Goal: Task Accomplishment & Management: Manage account settings

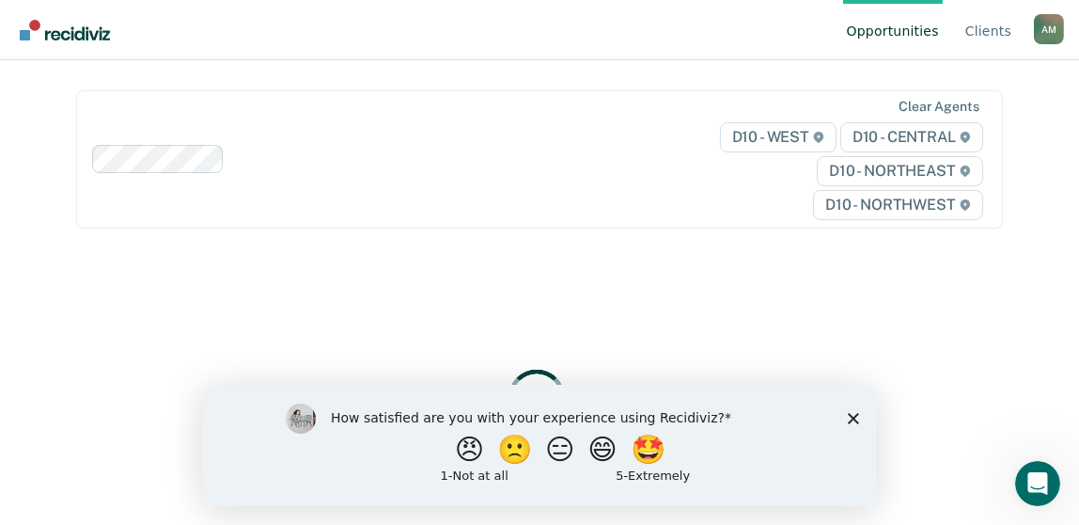
click at [851, 410] on div "How satisfied are you with your experience using Recidiviz? 😠 🙁 😑 😄 🤩 1 - Not a…" at bounding box center [538, 444] width 673 height 121
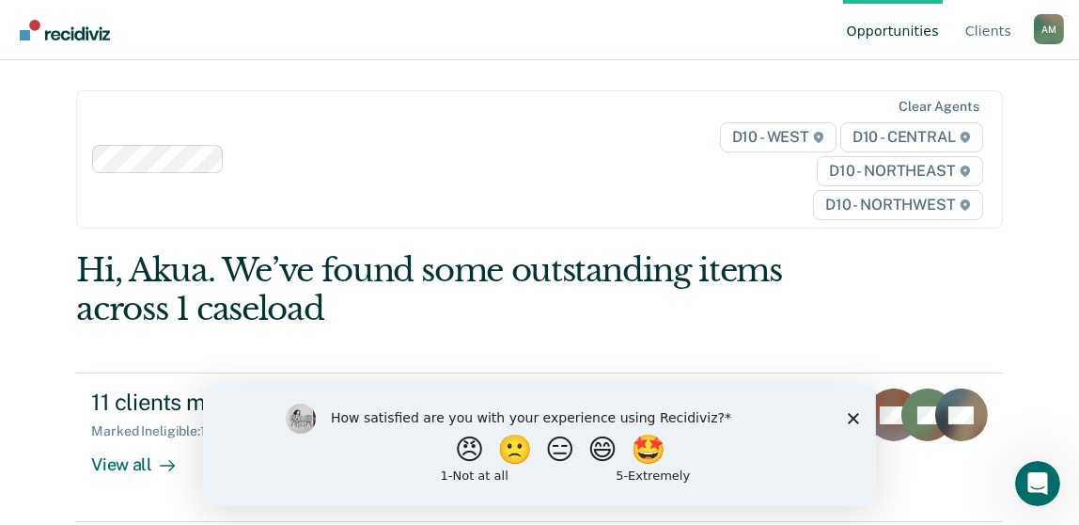
click at [851, 419] on polygon "Close survey" at bounding box center [852, 417] width 11 height 11
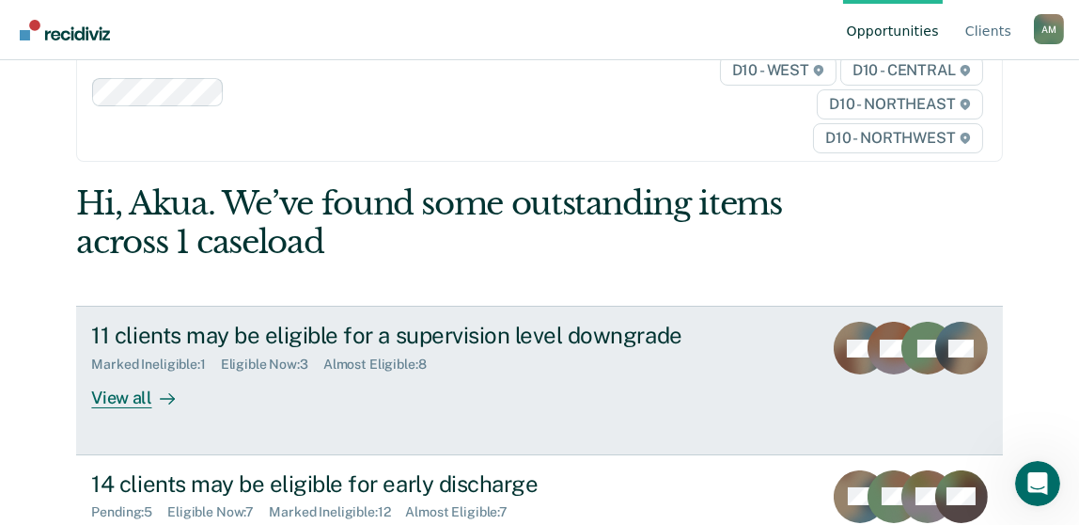
scroll to position [188, 0]
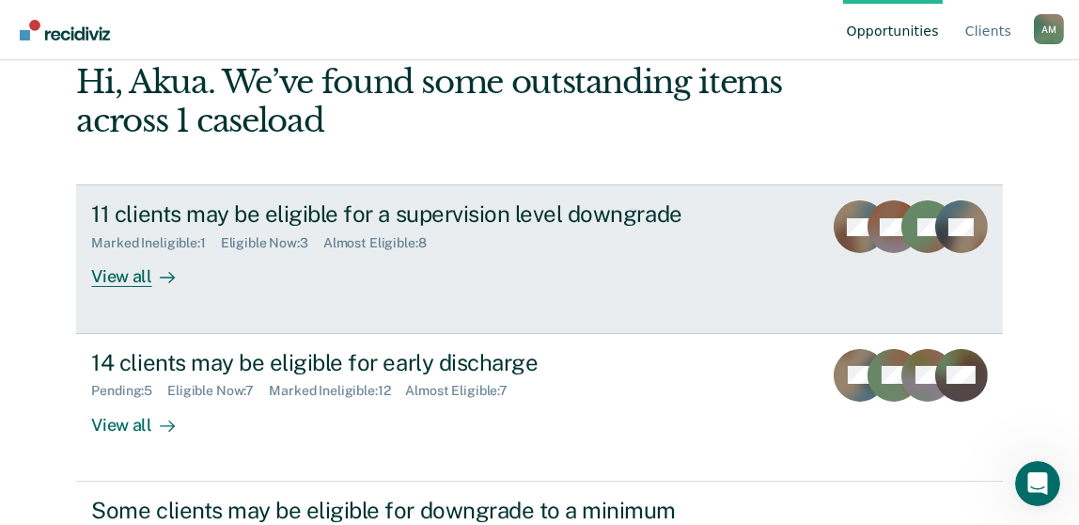
click at [272, 244] on div "Eligible Now : 3" at bounding box center [272, 243] width 102 height 16
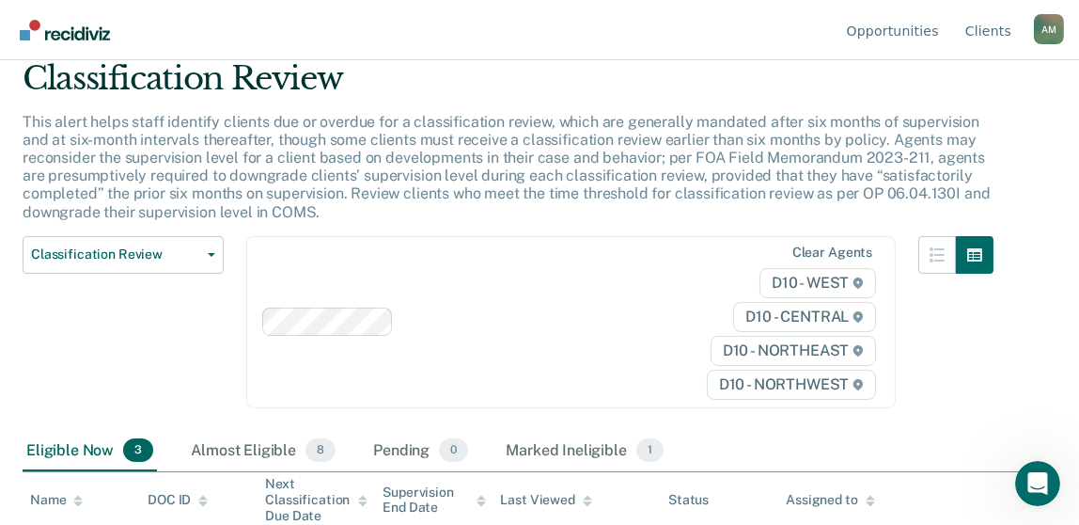
scroll to position [209, 0]
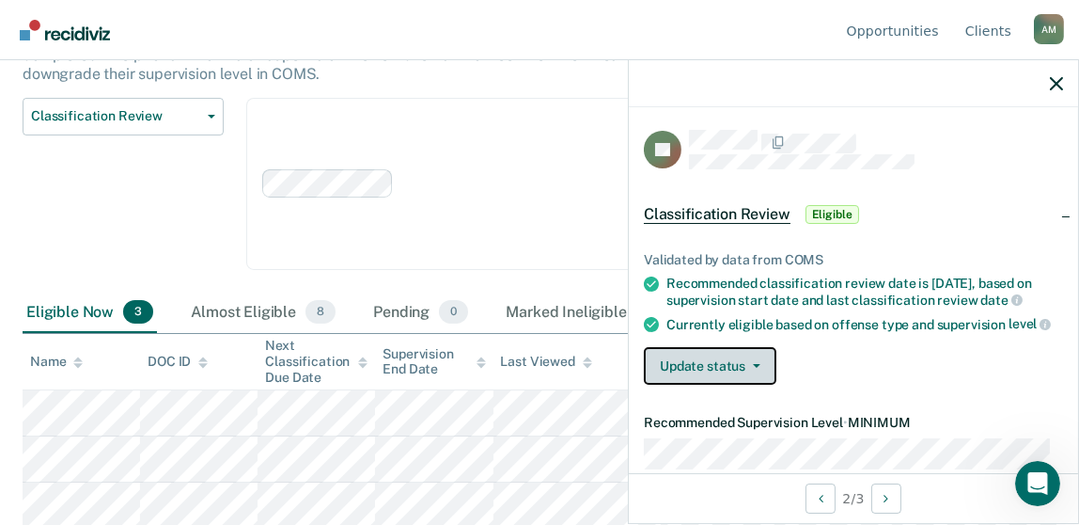
click at [746, 368] on span "button" at bounding box center [753, 366] width 15 height 4
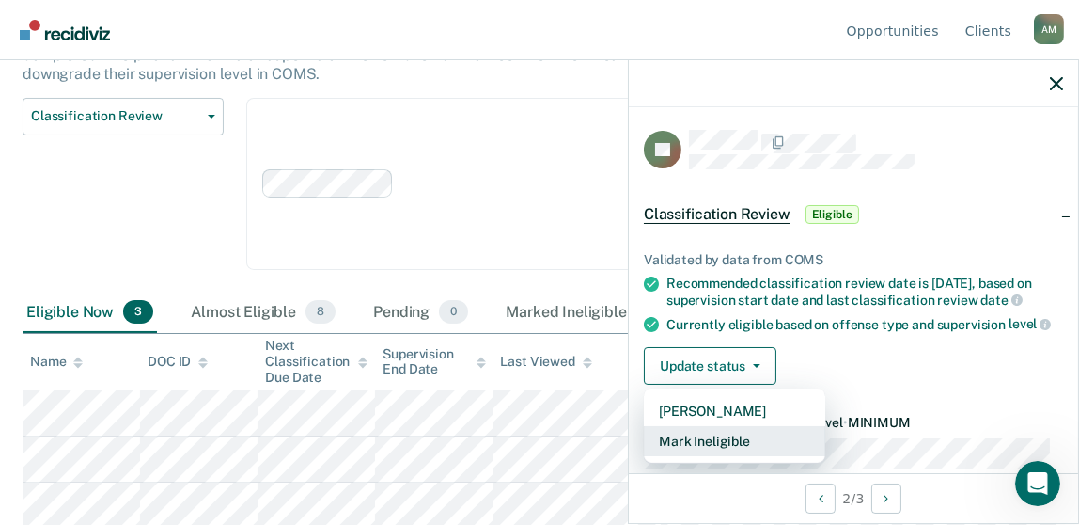
click at [732, 447] on button "Mark Ineligible" at bounding box center [734, 441] width 181 height 30
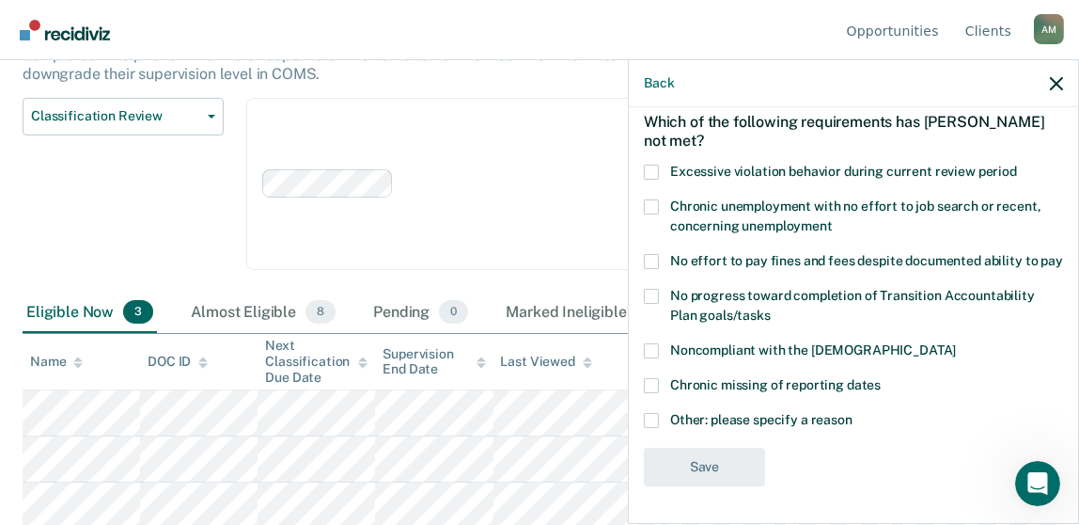
scroll to position [102, 0]
click at [653, 291] on span at bounding box center [651, 296] width 15 height 15
click at [771, 308] on input "No progress toward completion of Transition Accountability Plan goals/tasks" at bounding box center [771, 308] width 0 height 0
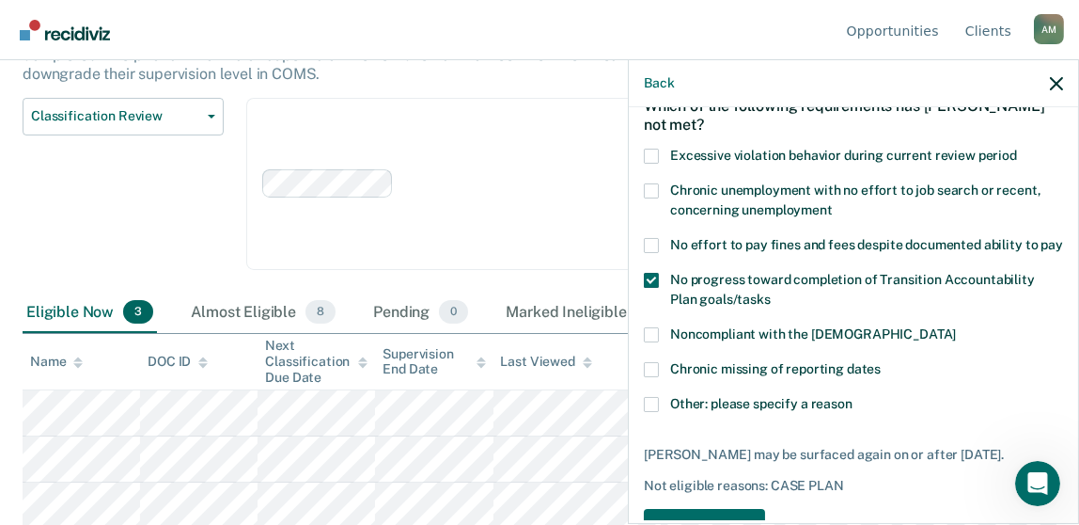
click at [662, 347] on label "Noncompliant with the [DEMOGRAPHIC_DATA]" at bounding box center [853, 337] width 419 height 20
click at [956, 327] on input "Noncompliant with the [DEMOGRAPHIC_DATA]" at bounding box center [956, 327] width 0 height 0
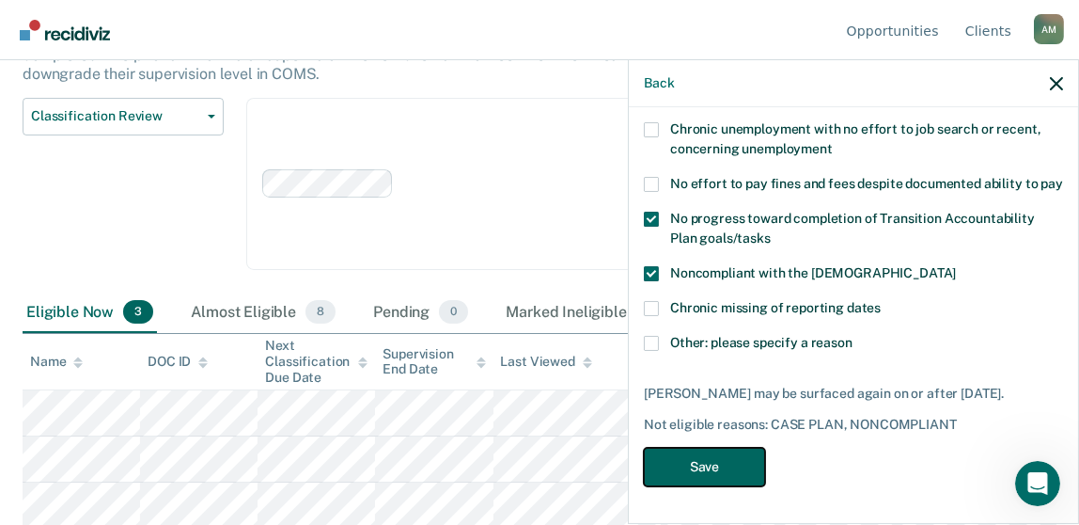
click at [730, 455] on button "Save" at bounding box center [704, 467] width 121 height 39
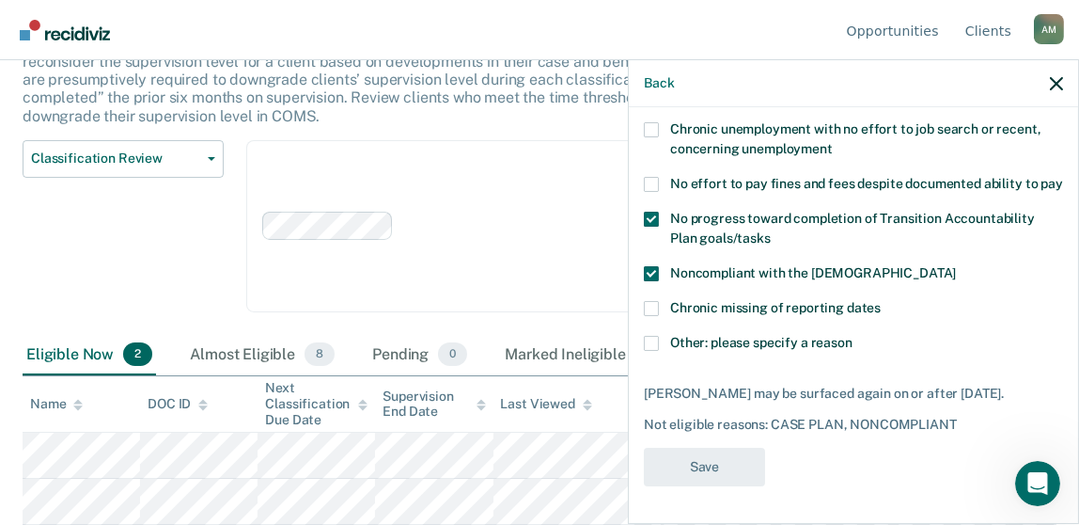
scroll to position [163, 0]
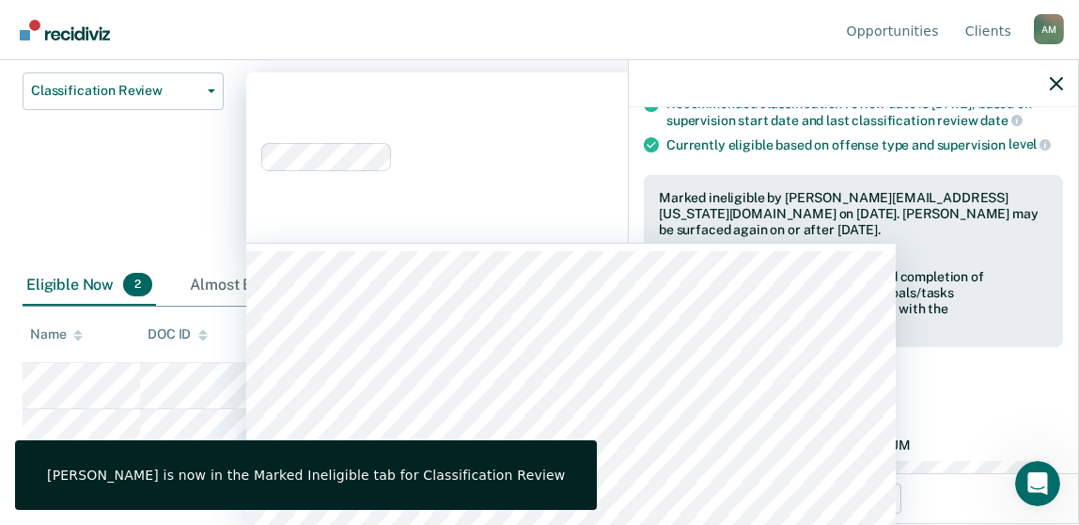
click at [546, 243] on div "316 results available. Use Up and Down to choose options, press Enter to select…" at bounding box center [571, 157] width 650 height 170
click at [1061, 89] on icon "button" at bounding box center [1056, 83] width 13 height 13
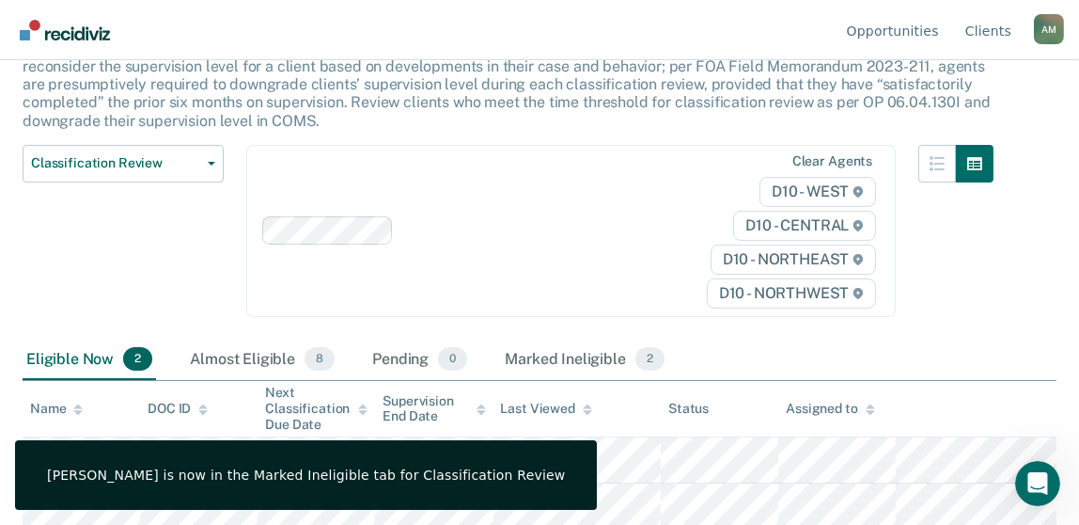
scroll to position [163, 0]
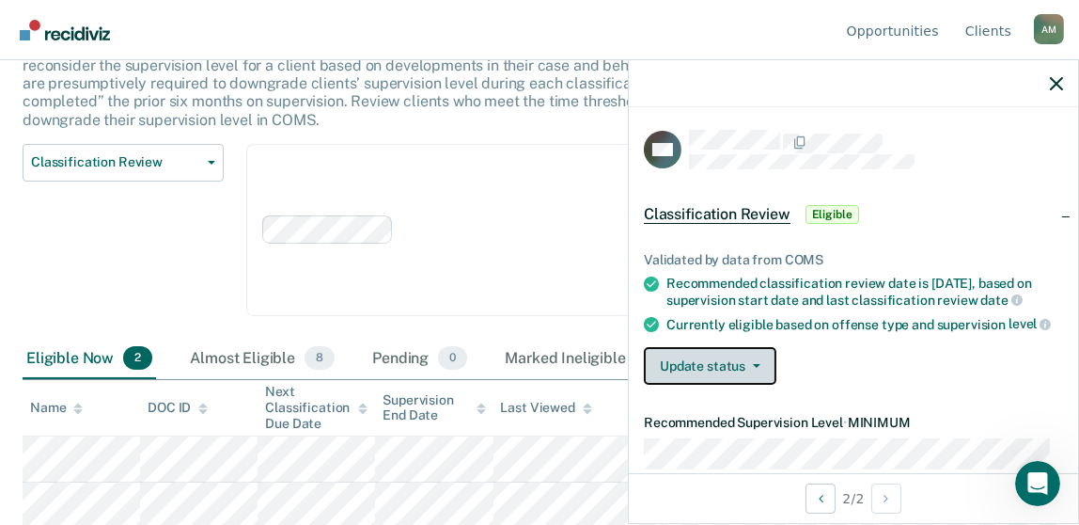
click at [756, 370] on button "Update status" at bounding box center [710, 366] width 133 height 38
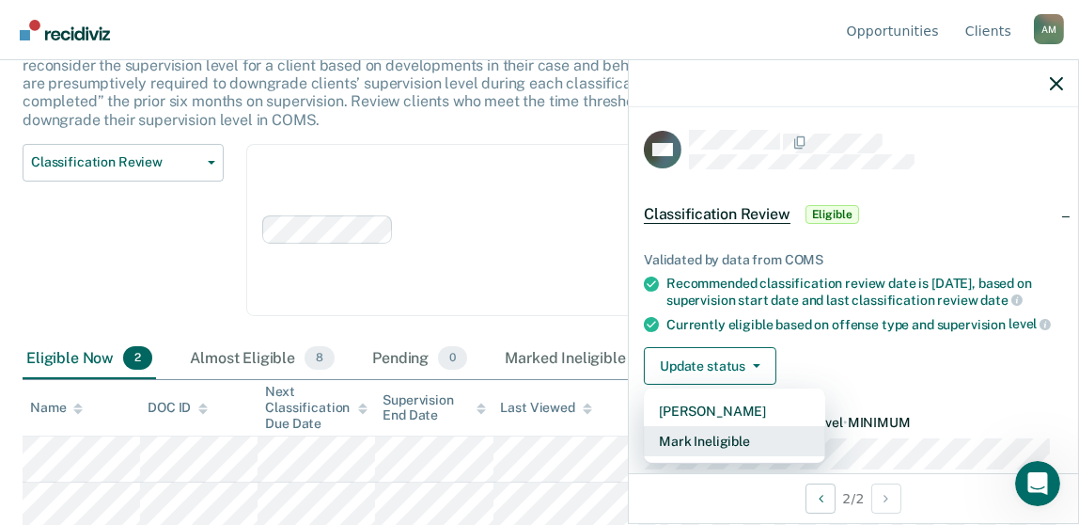
click at [734, 455] on button "Mark Ineligible" at bounding box center [734, 441] width 181 height 30
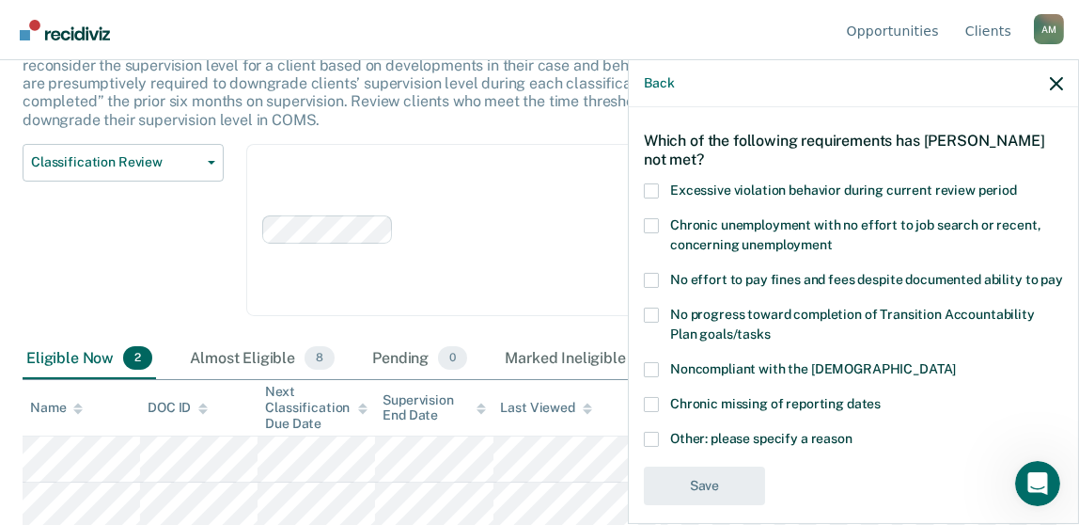
scroll to position [102, 0]
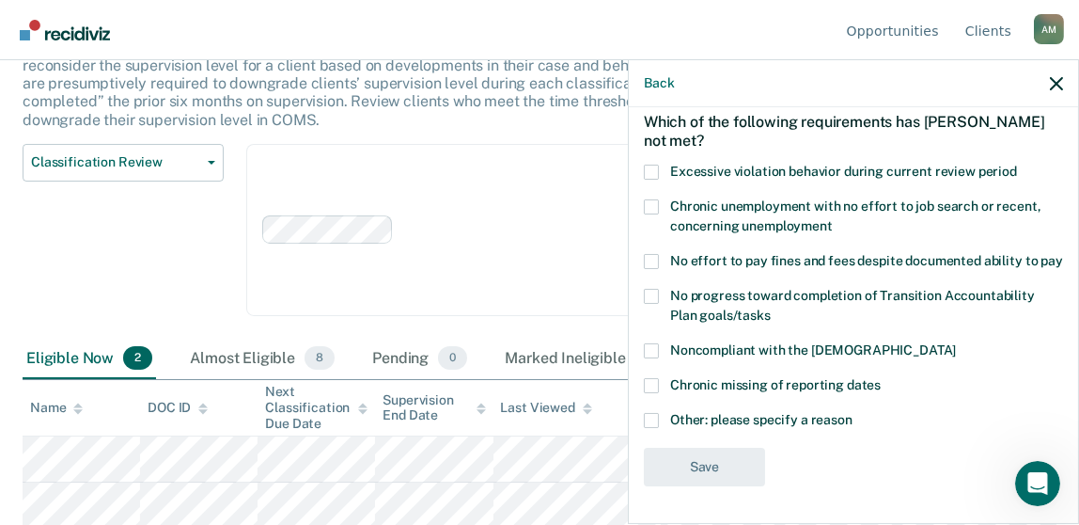
click at [658, 352] on span at bounding box center [651, 350] width 15 height 15
click at [956, 343] on input "Noncompliant with the [DEMOGRAPHIC_DATA]" at bounding box center [956, 343] width 0 height 0
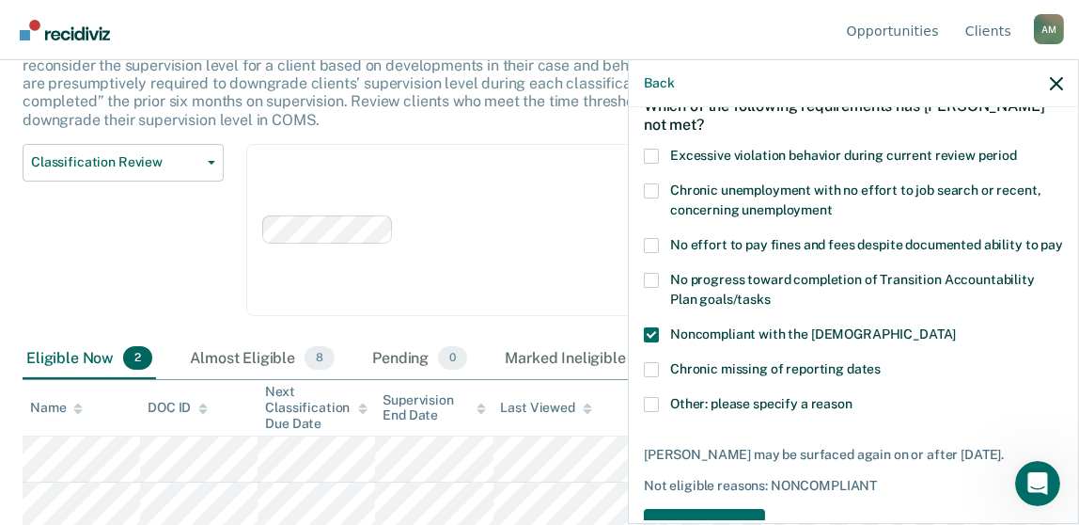
scroll to position [180, 0]
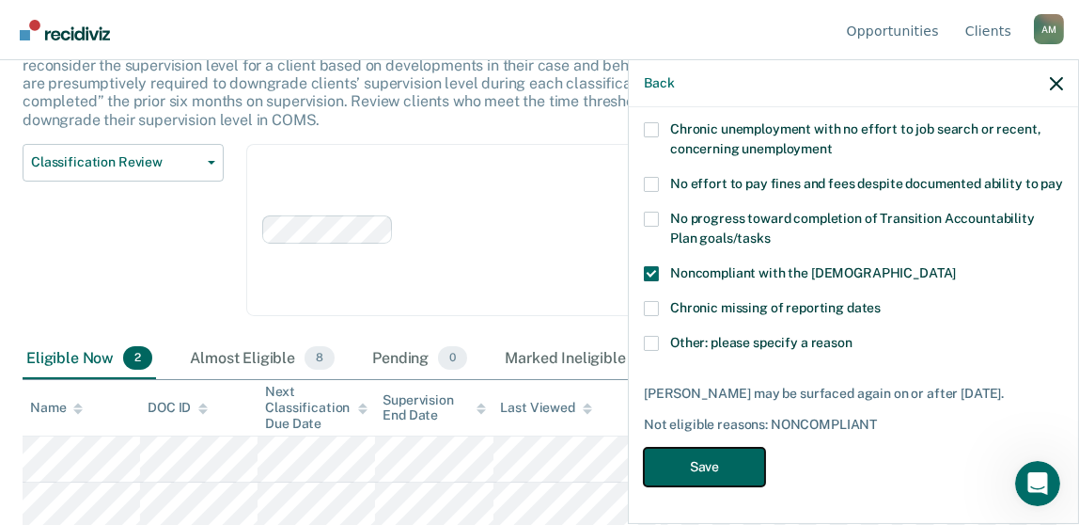
click at [743, 461] on button "Save" at bounding box center [704, 467] width 121 height 39
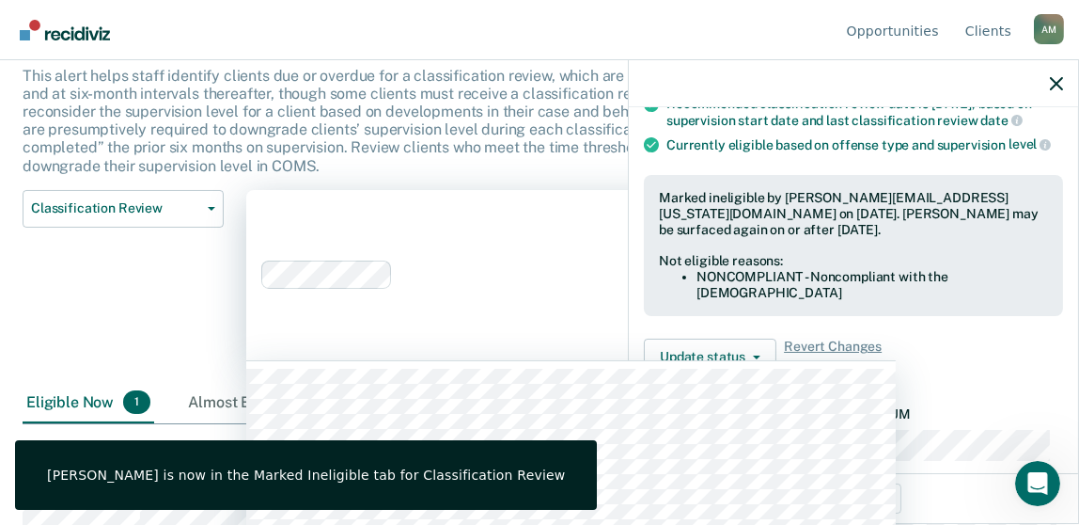
click at [543, 299] on div "316 results available. Use Up and Down to choose options, press Enter to select…" at bounding box center [571, 275] width 650 height 170
click at [1060, 85] on icon "button" at bounding box center [1056, 83] width 13 height 13
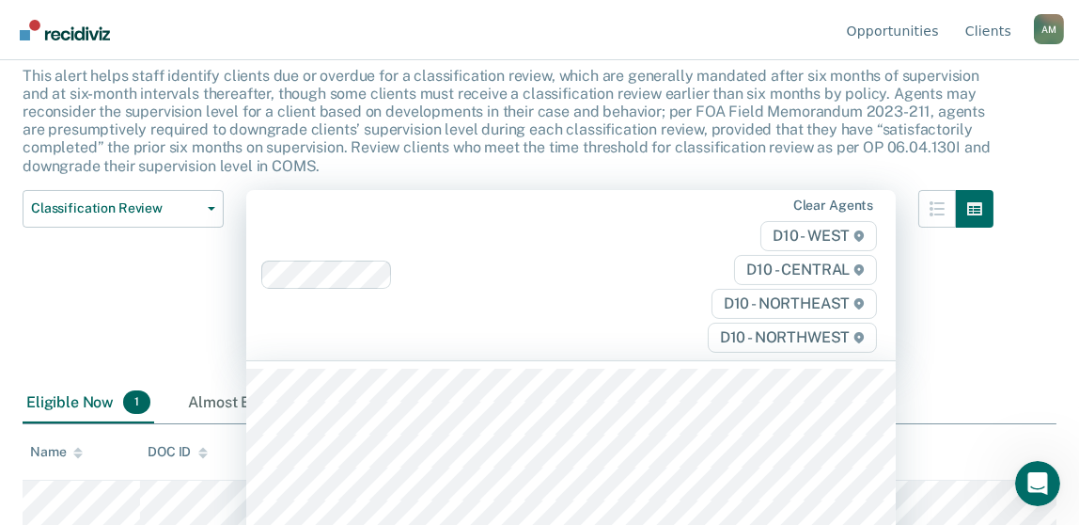
scroll to position [232, 0]
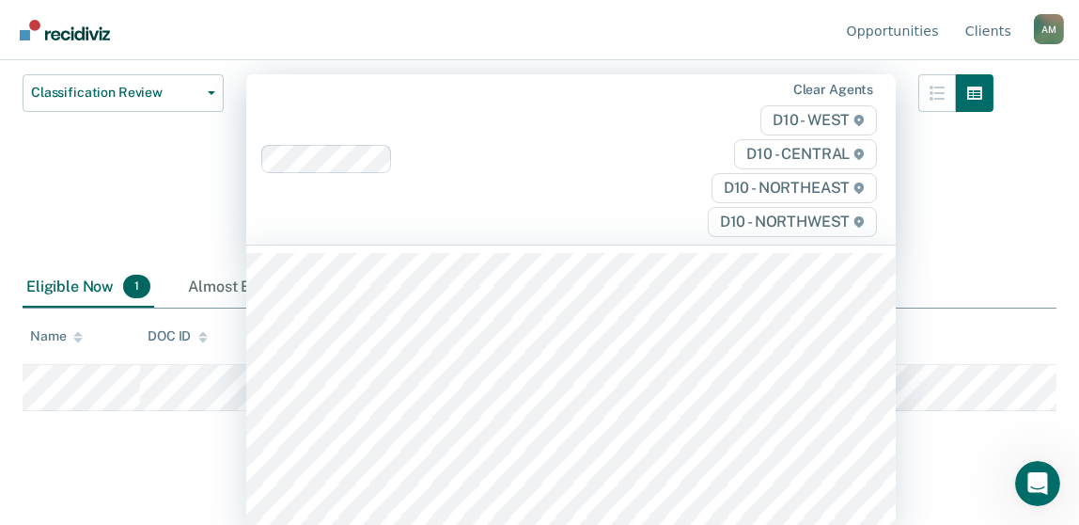
click at [598, 244] on div "316 results available. Use Up and Down to choose options, press Enter to select…" at bounding box center [571, 159] width 650 height 170
click at [966, 244] on div at bounding box center [956, 170] width 75 height 193
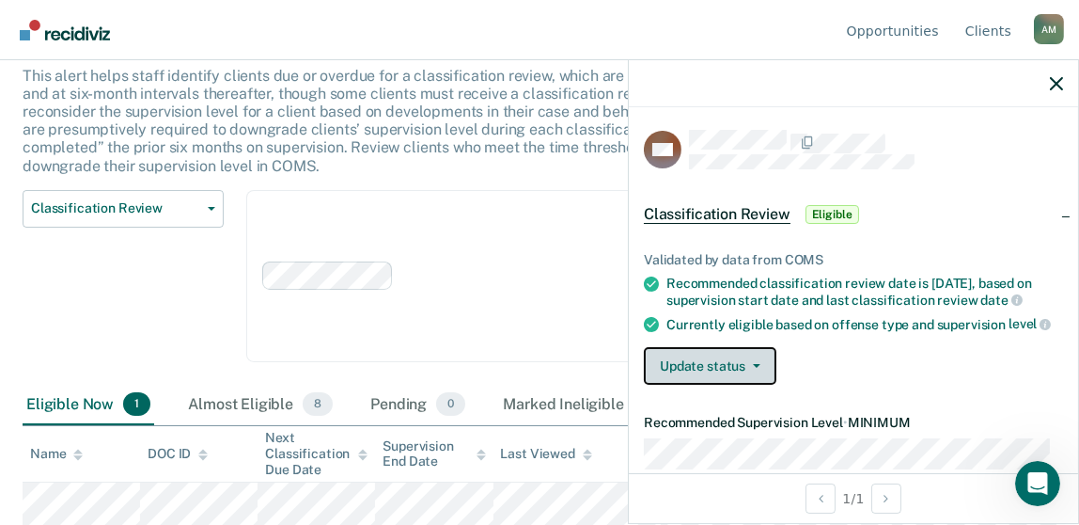
click at [757, 374] on button "Update status" at bounding box center [710, 366] width 133 height 38
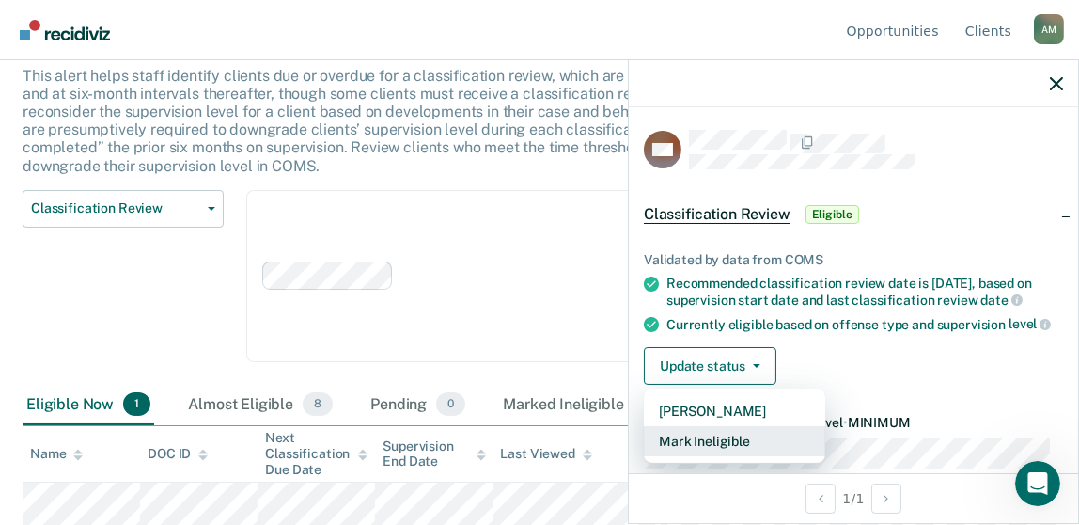
click at [748, 445] on button "Mark Ineligible" at bounding box center [734, 441] width 181 height 30
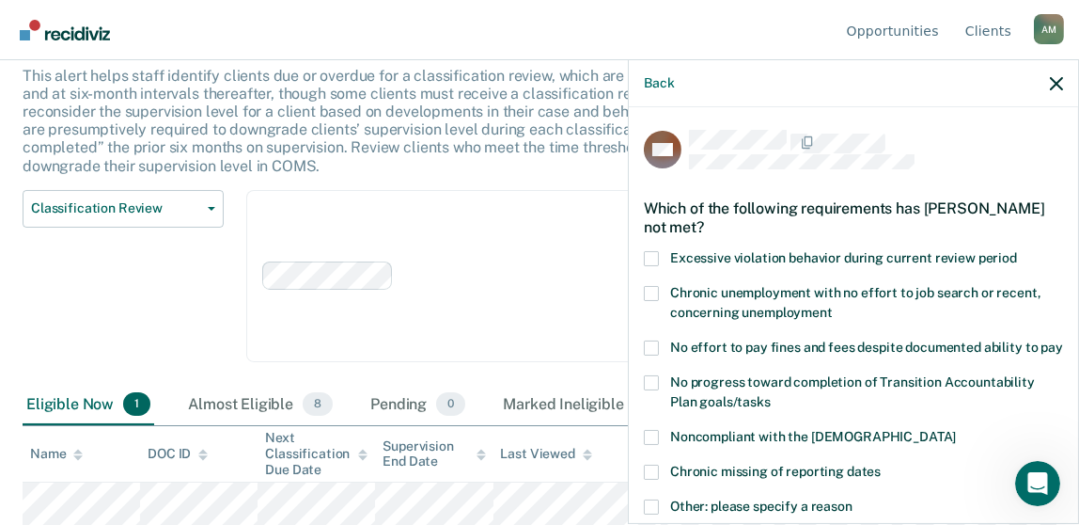
scroll to position [0, 0]
click at [660, 449] on label "Noncompliant with the [DEMOGRAPHIC_DATA]" at bounding box center [853, 440] width 419 height 20
click at [956, 430] on input "Noncompliant with the [DEMOGRAPHIC_DATA]" at bounding box center [956, 430] width 0 height 0
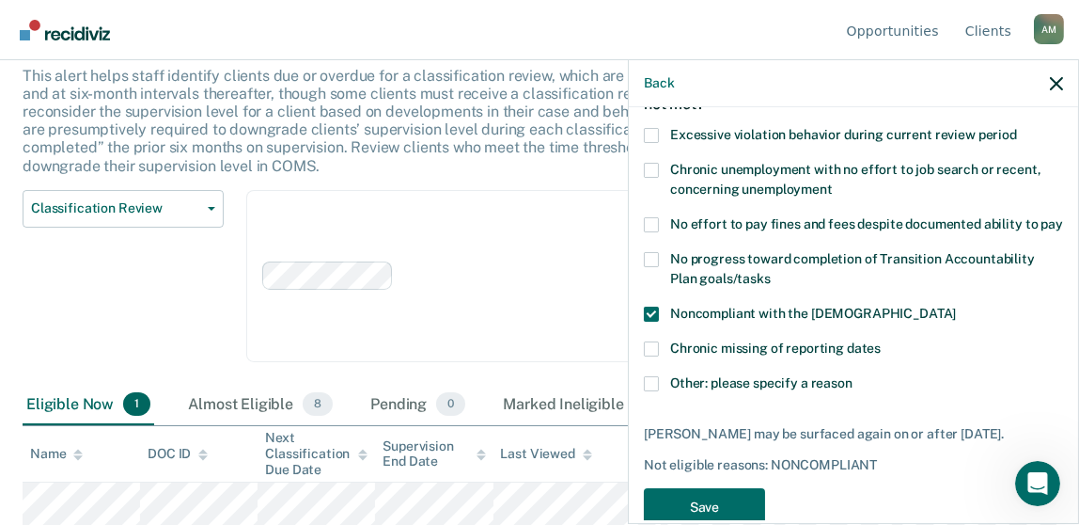
scroll to position [180, 0]
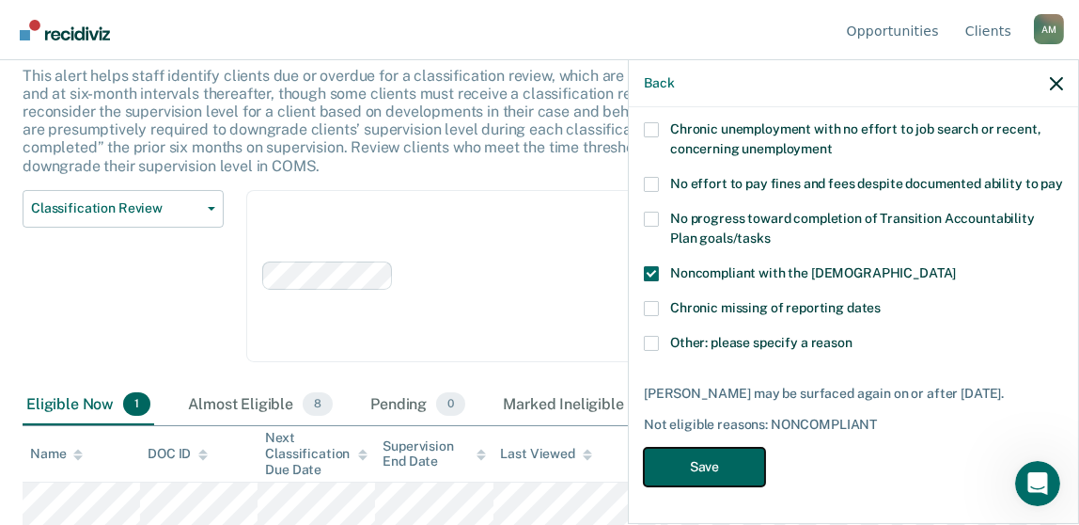
click at [728, 465] on button "Save" at bounding box center [704, 467] width 121 height 39
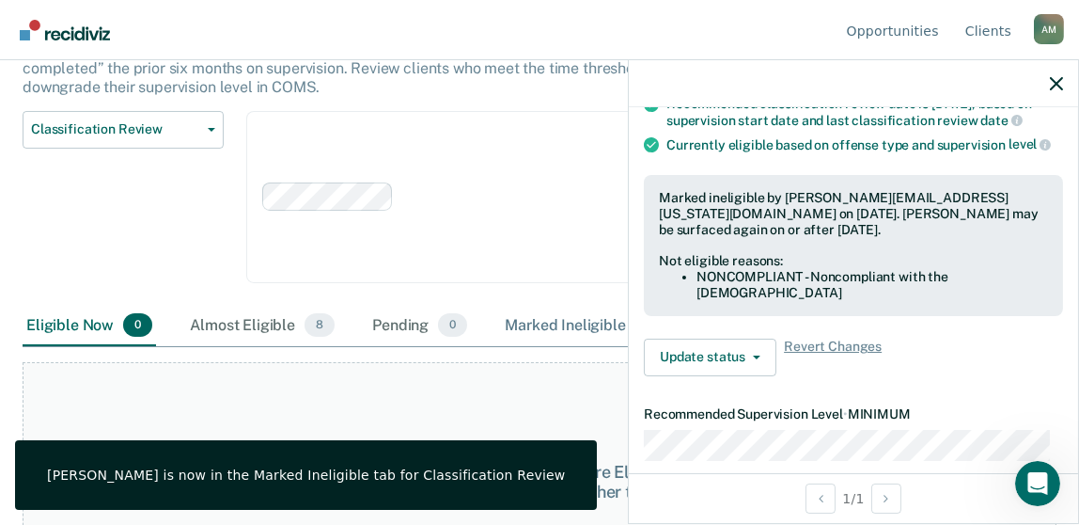
scroll to position [270, 0]
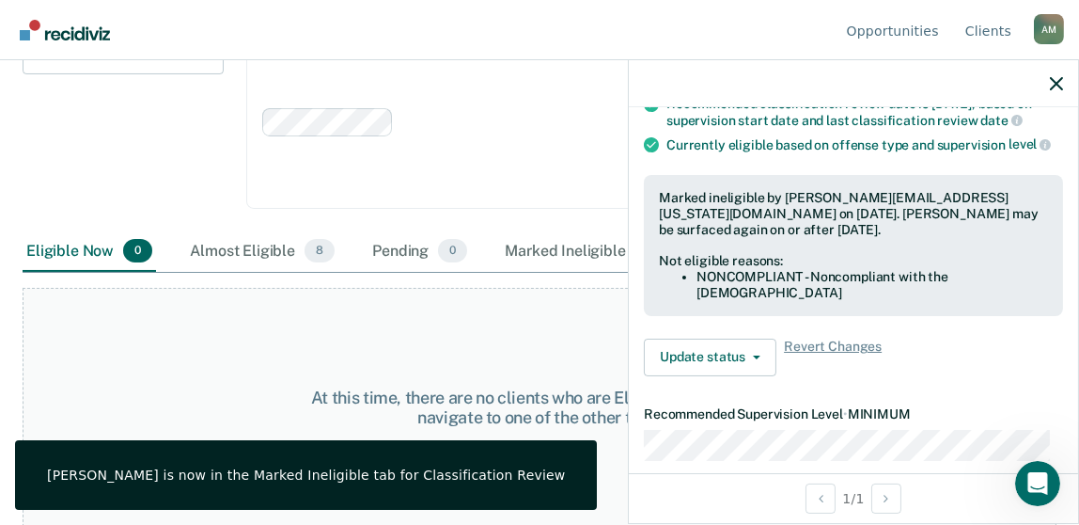
click at [1066, 85] on div at bounding box center [853, 83] width 449 height 47
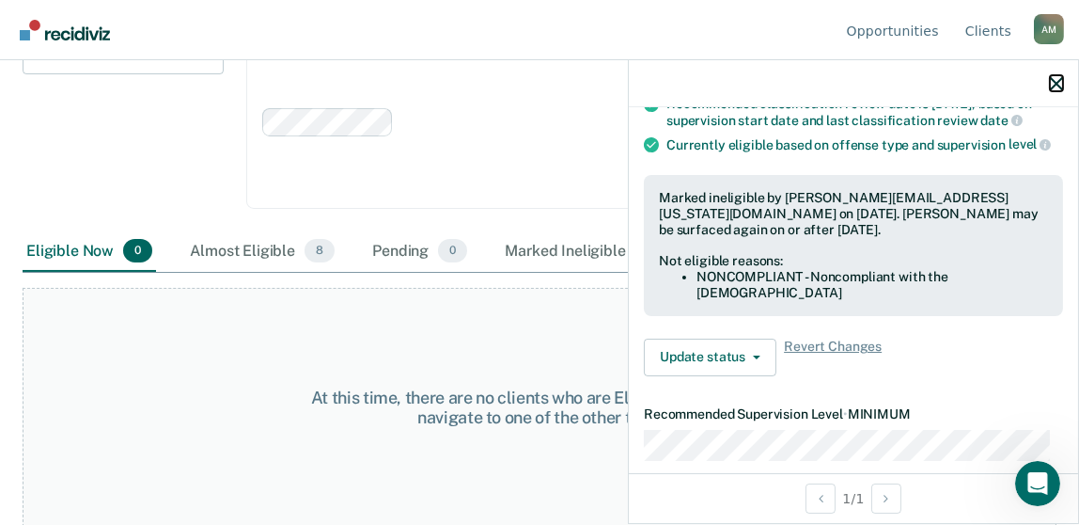
click at [1057, 76] on button "button" at bounding box center [1056, 83] width 13 height 16
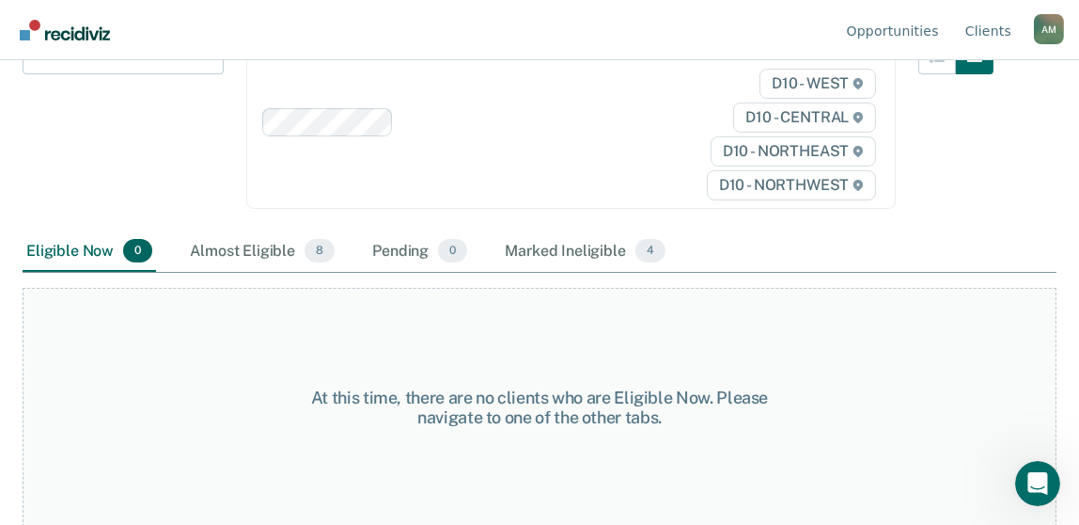
click at [72, 42] on link "Go to Recidiviz Home" at bounding box center [65, 29] width 100 height 59
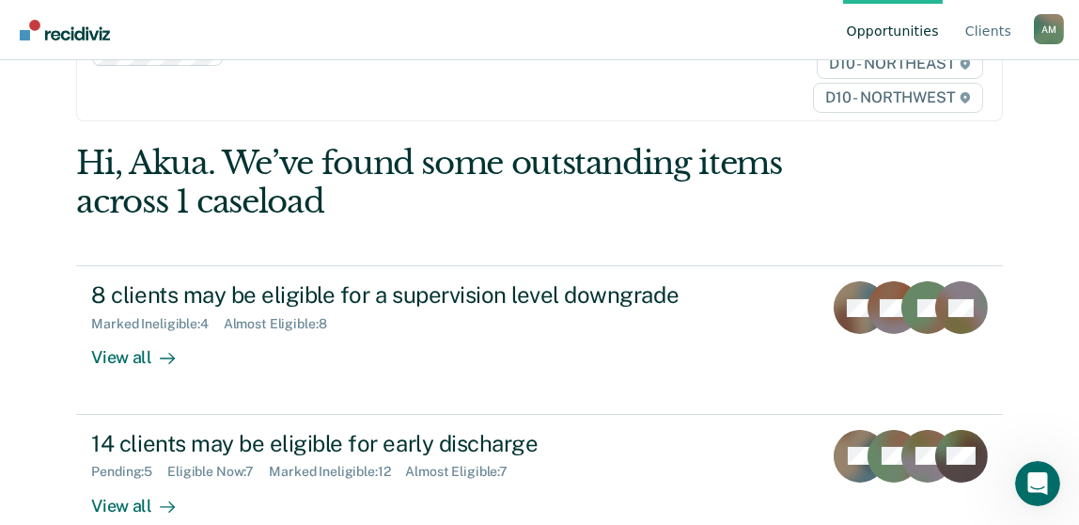
scroll to position [281, 0]
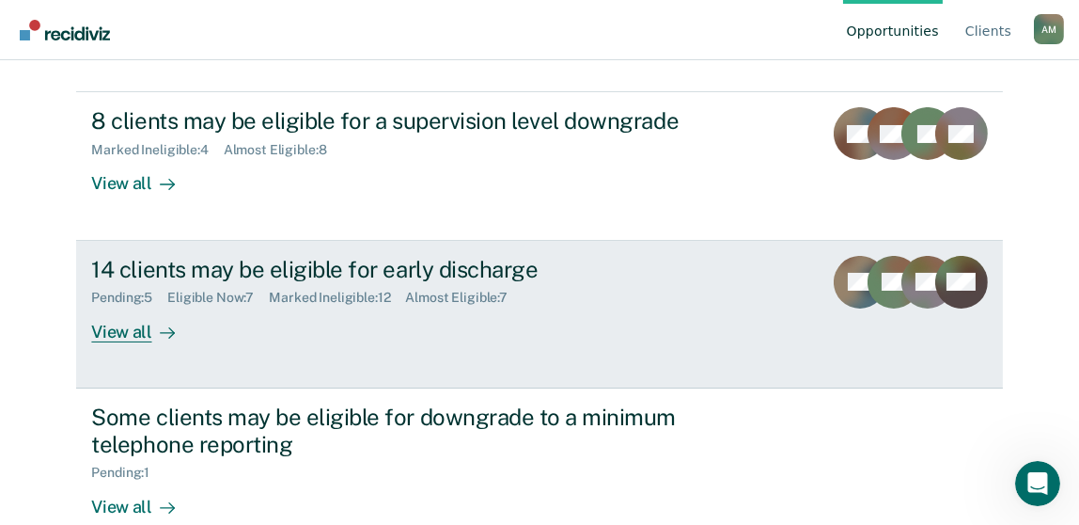
click at [196, 294] on div "Eligible Now : 7" at bounding box center [218, 298] width 102 height 16
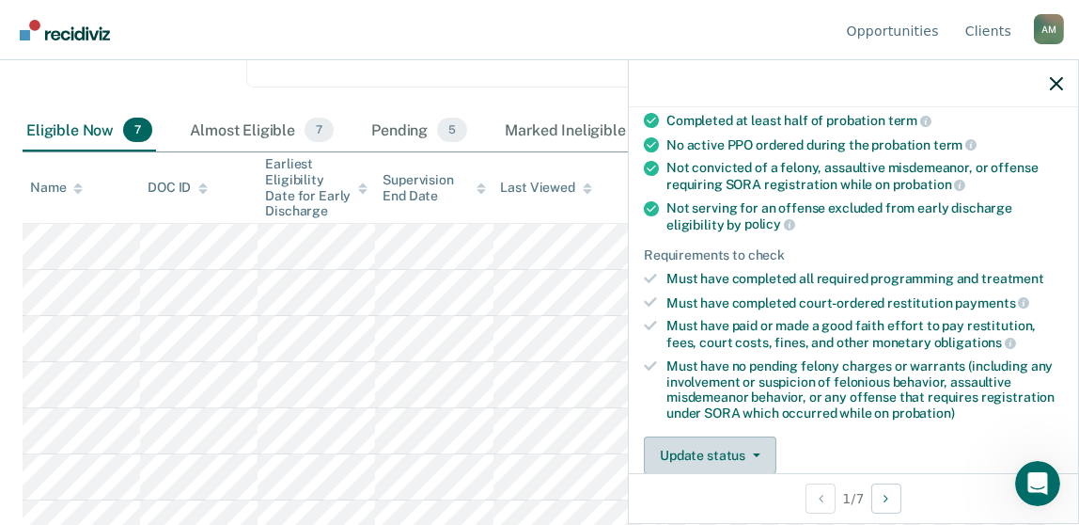
scroll to position [281, 0]
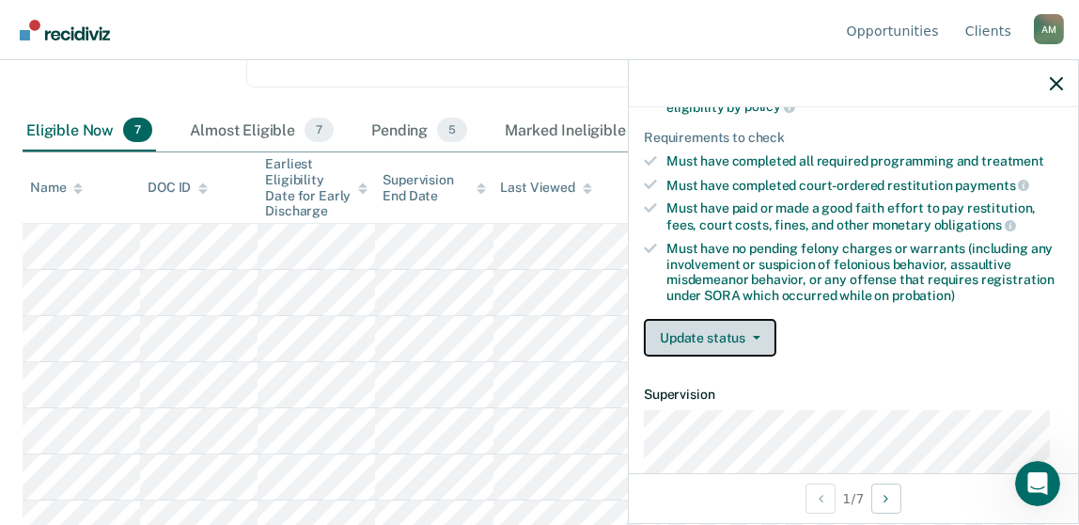
click at [709, 336] on button "Update status" at bounding box center [710, 338] width 133 height 38
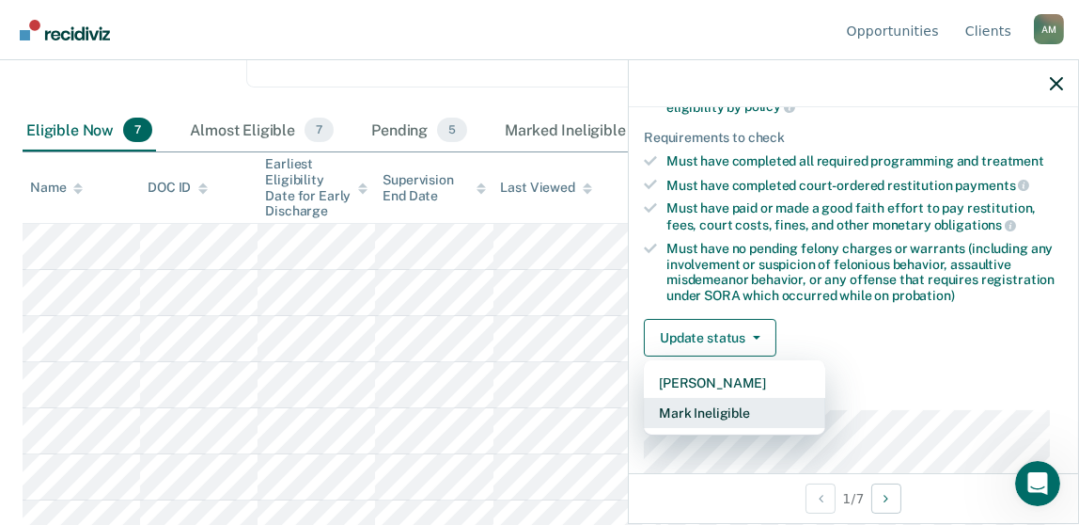
click at [724, 404] on button "Mark Ineligible" at bounding box center [734, 413] width 181 height 30
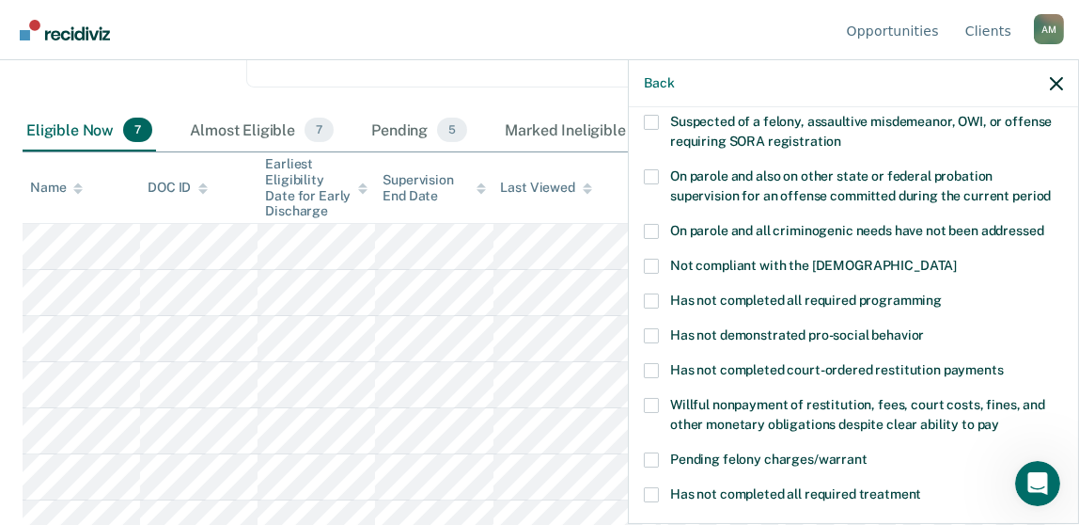
scroll to position [0, 0]
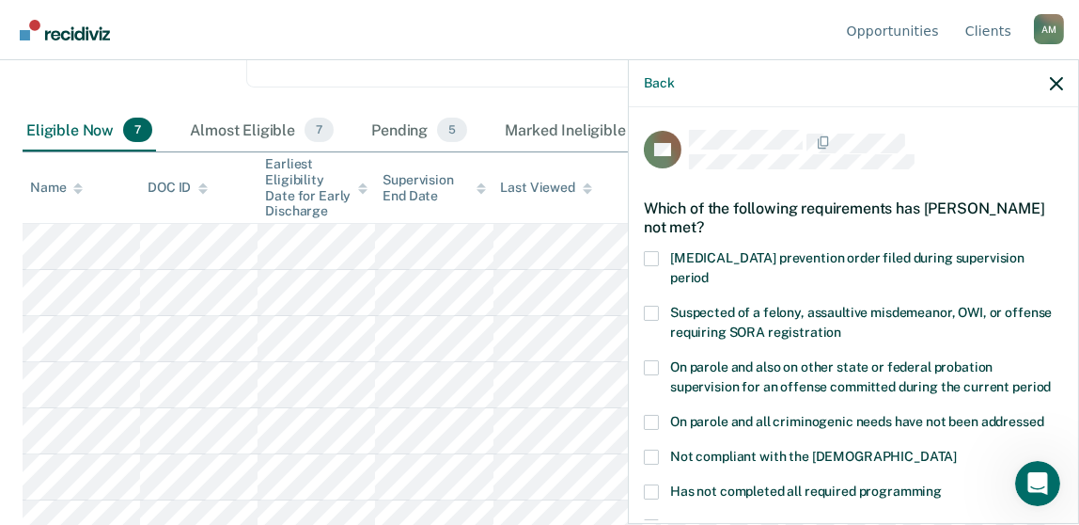
click at [648, 306] on label "Suspected of a felony, assaultive misdemeanor, OWI, or offense requiring SORA r…" at bounding box center [853, 325] width 419 height 39
click at [842, 325] on input "Suspected of a felony, assaultive misdemeanor, OWI, or offense requiring SORA r…" at bounding box center [842, 325] width 0 height 0
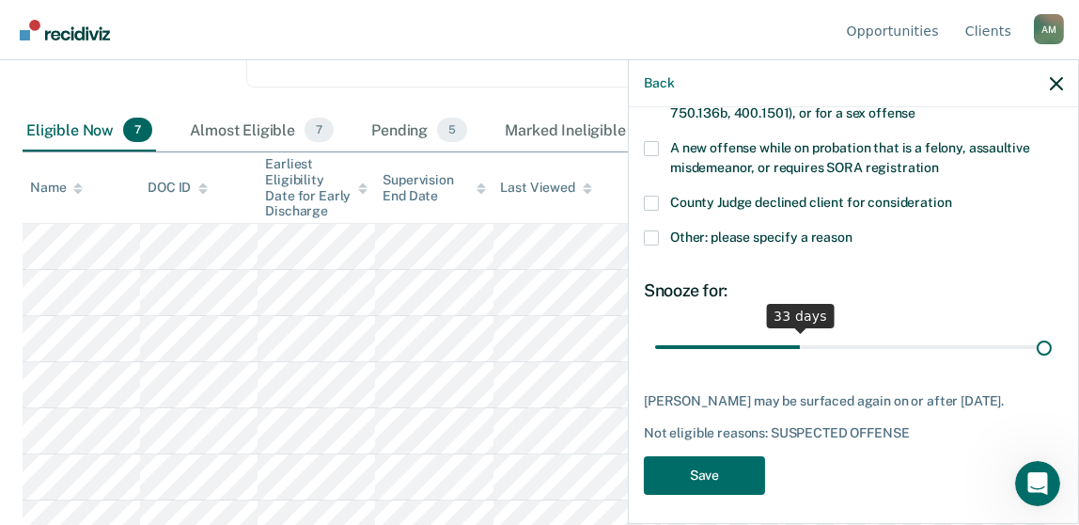
scroll to position [631, 0]
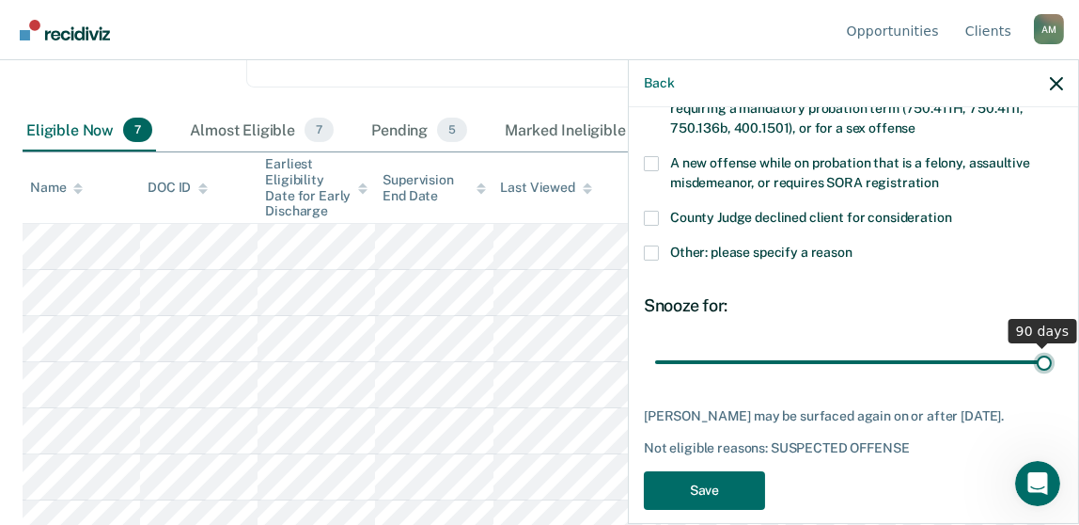
drag, startPoint x: 783, startPoint y: 327, endPoint x: 1093, endPoint y: 311, distance: 309.8
type input "90"
click at [1052, 345] on input "range" at bounding box center [853, 361] width 397 height 33
click at [716, 474] on button "Save" at bounding box center [704, 490] width 121 height 39
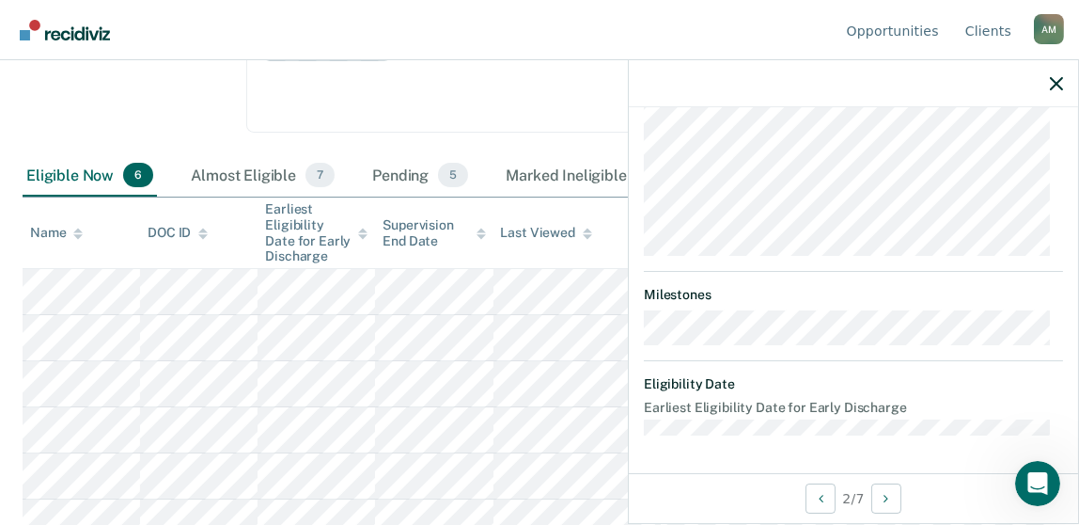
scroll to position [444, 0]
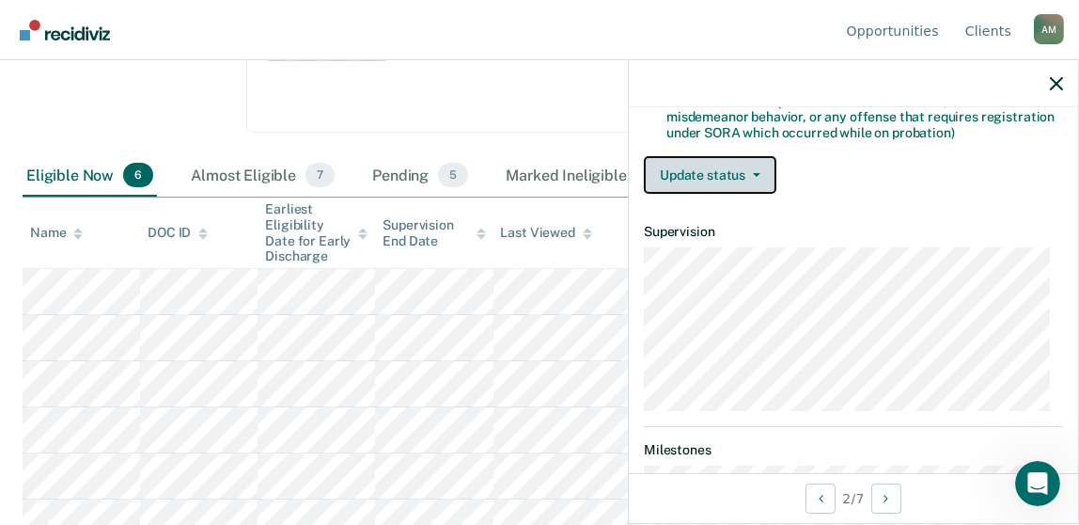
click at [748, 171] on button "Update status" at bounding box center [710, 175] width 133 height 38
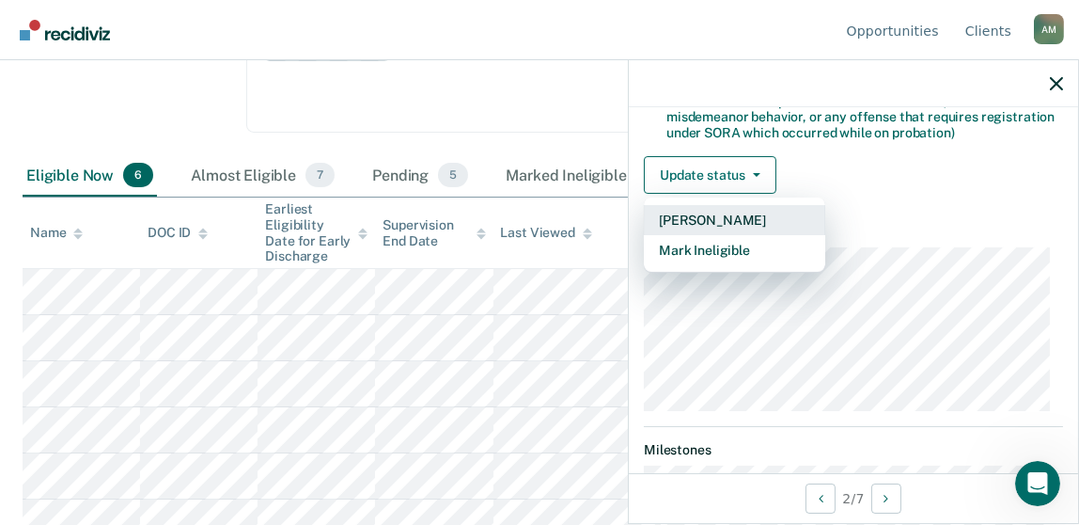
click at [759, 216] on button "[PERSON_NAME]" at bounding box center [734, 220] width 181 height 30
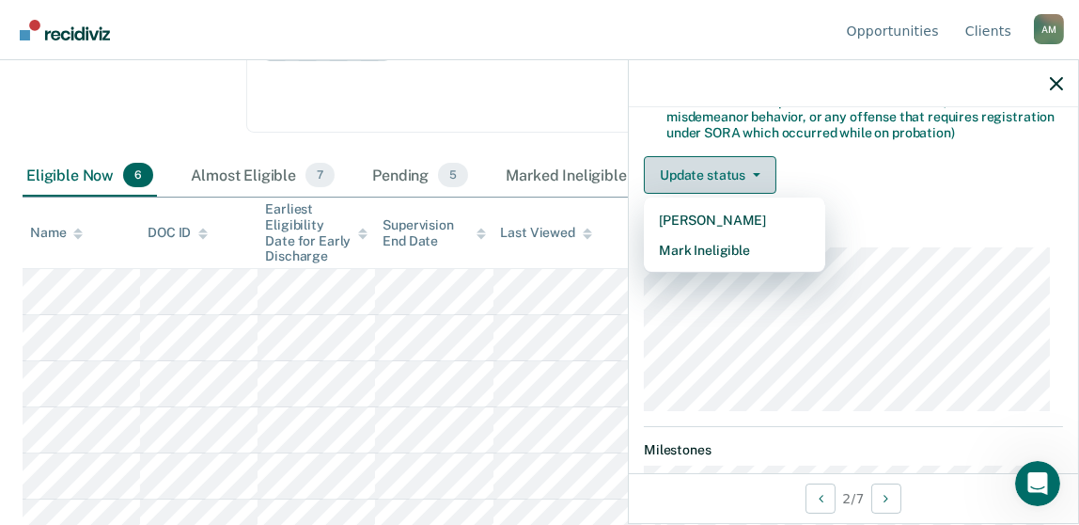
scroll to position [281, 0]
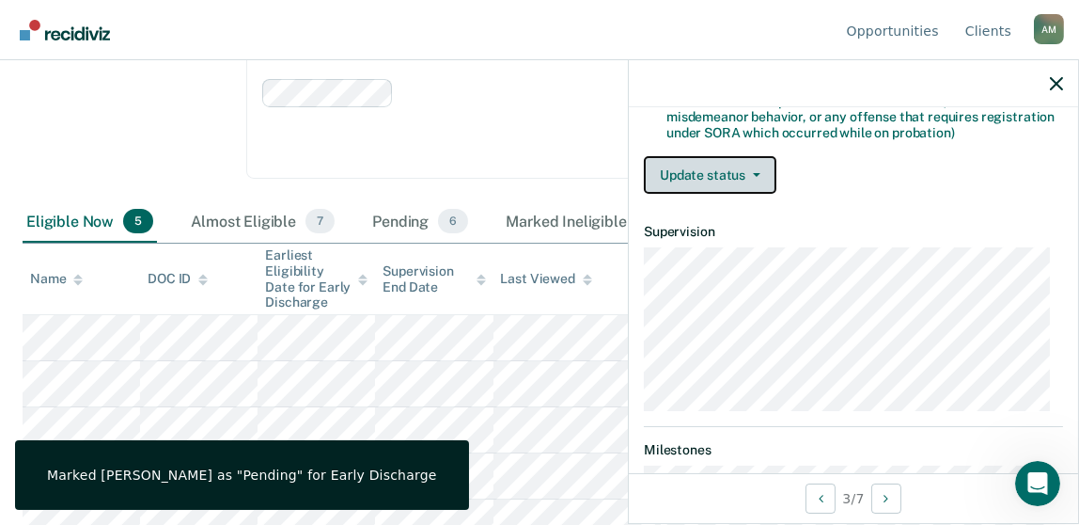
click at [730, 167] on button "Update status" at bounding box center [710, 175] width 133 height 38
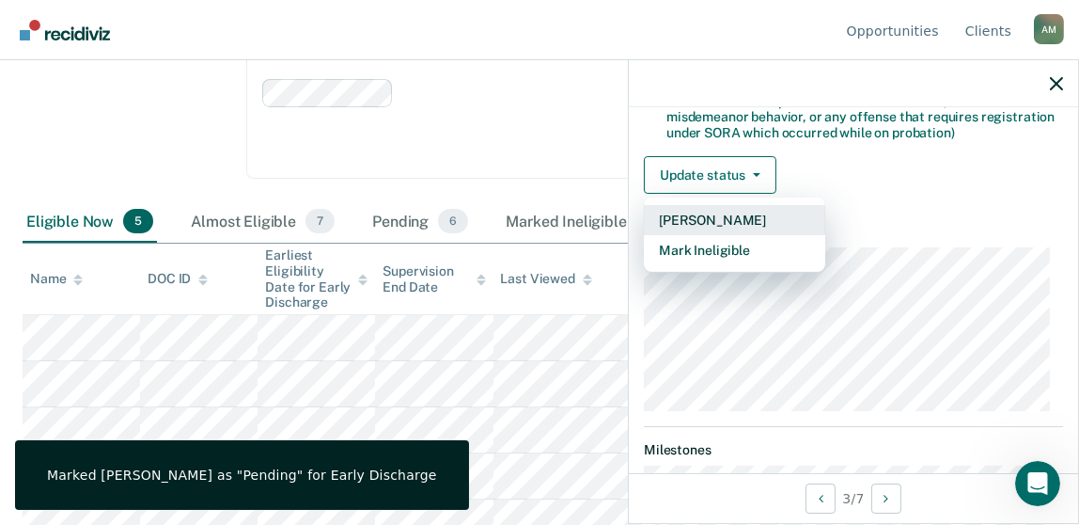
click at [758, 213] on button "[PERSON_NAME]" at bounding box center [734, 220] width 181 height 30
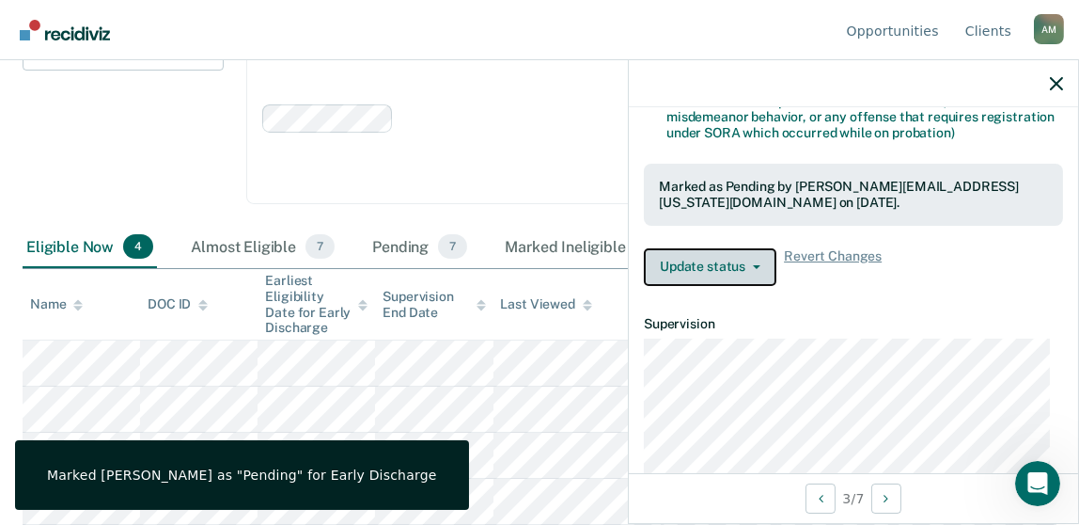
scroll to position [234, 0]
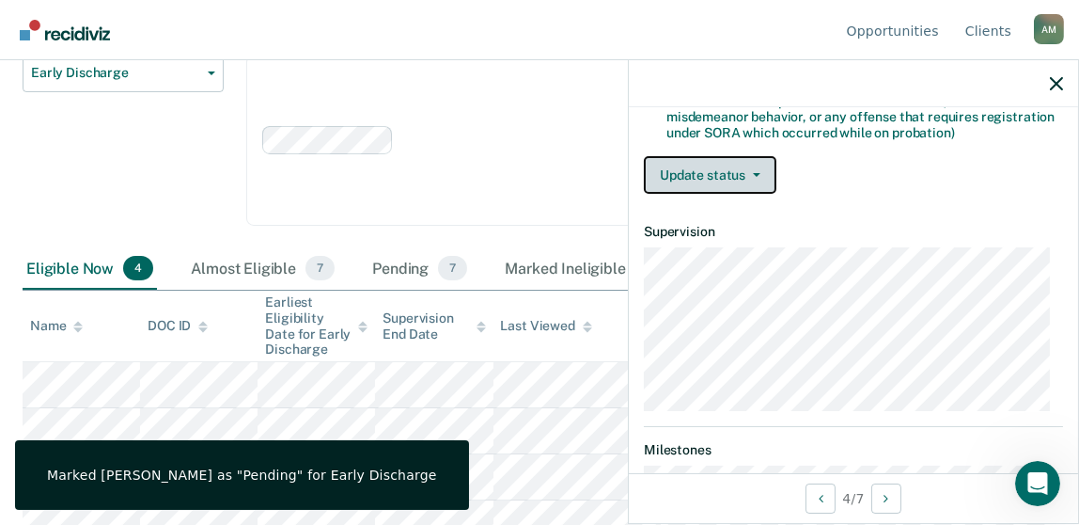
click at [752, 170] on button "Update status" at bounding box center [710, 175] width 133 height 38
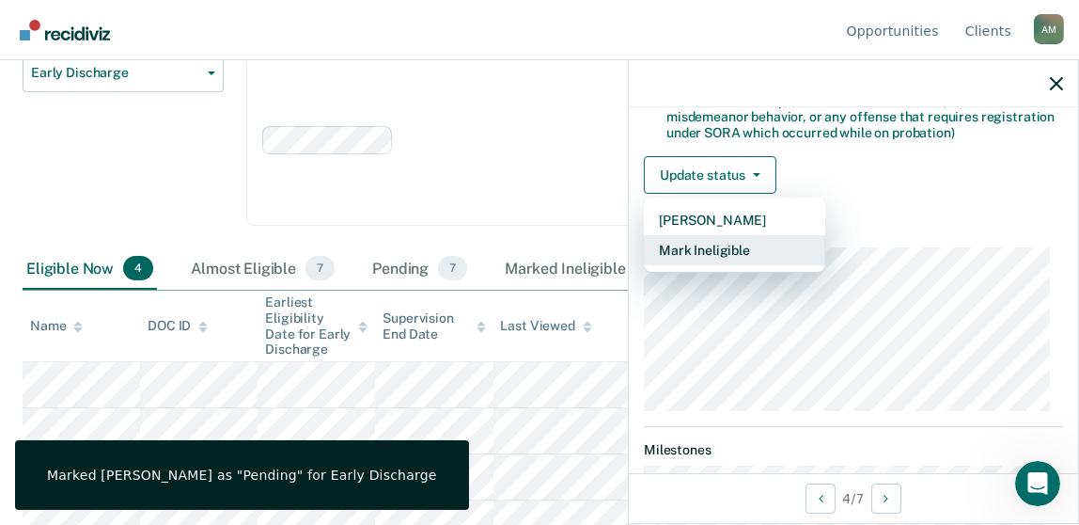
click at [719, 241] on button "Mark Ineligible" at bounding box center [734, 250] width 181 height 30
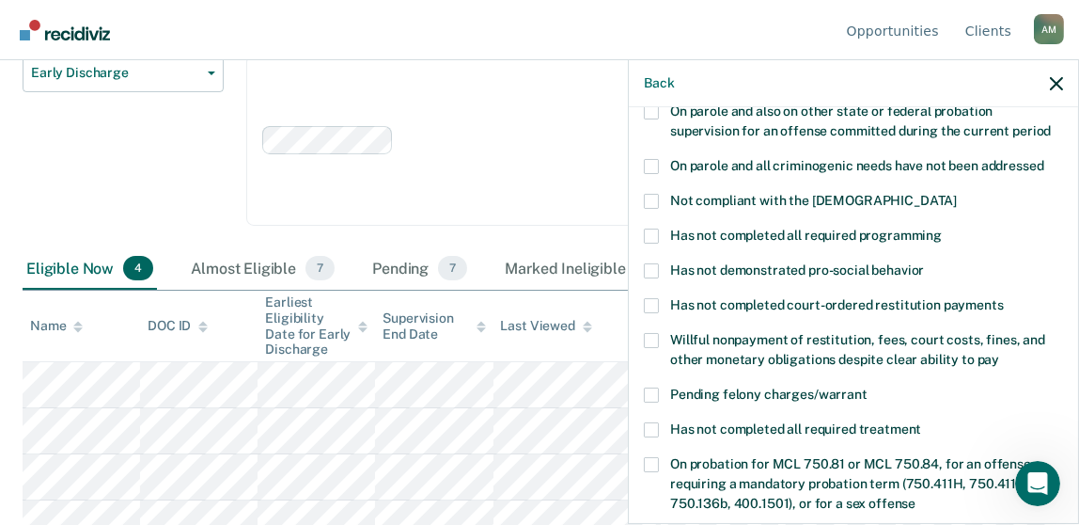
scroll to position [162, 0]
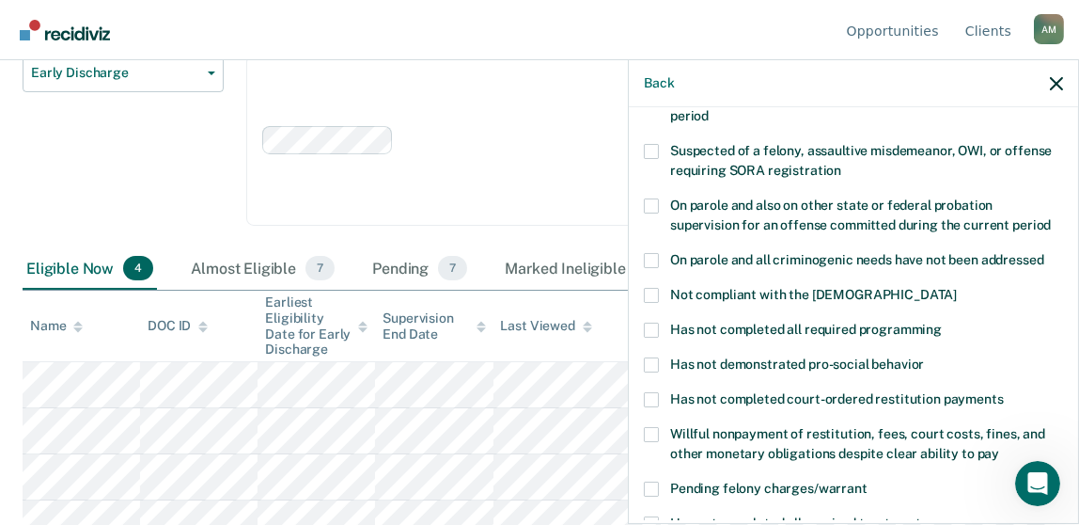
click at [657, 323] on span at bounding box center [651, 330] width 15 height 15
click at [942, 323] on input "Has not completed all required programming" at bounding box center [942, 323] width 0 height 0
click at [653, 288] on span at bounding box center [651, 295] width 15 height 15
click at [957, 288] on input "Not compliant with the [DEMOGRAPHIC_DATA]" at bounding box center [957, 288] width 0 height 0
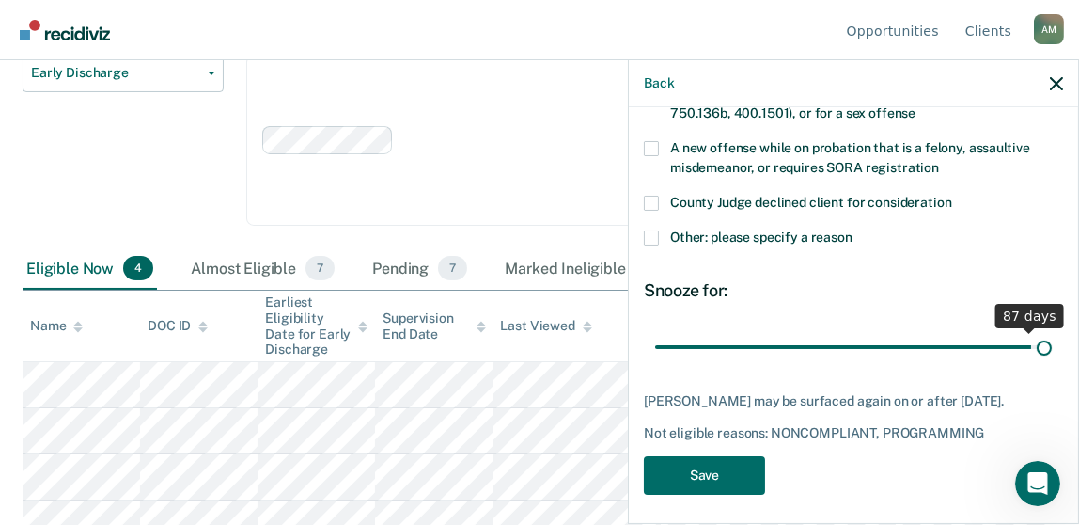
scroll to position [631, 0]
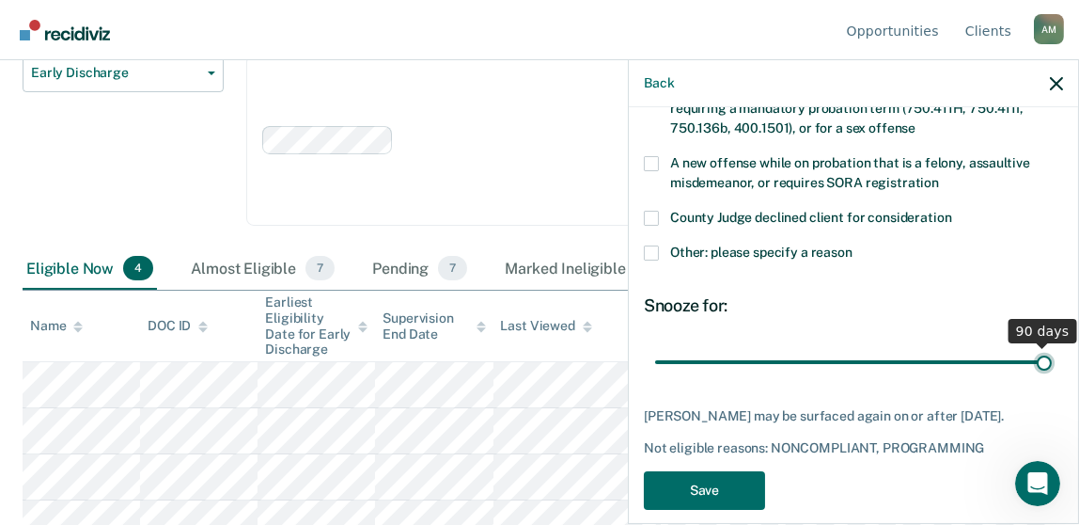
drag, startPoint x: 786, startPoint y: 324, endPoint x: 1106, endPoint y: 336, distance: 319.9
type input "90"
click at [1052, 345] on input "range" at bounding box center [853, 361] width 397 height 33
click at [714, 471] on button "Save" at bounding box center [704, 490] width 121 height 39
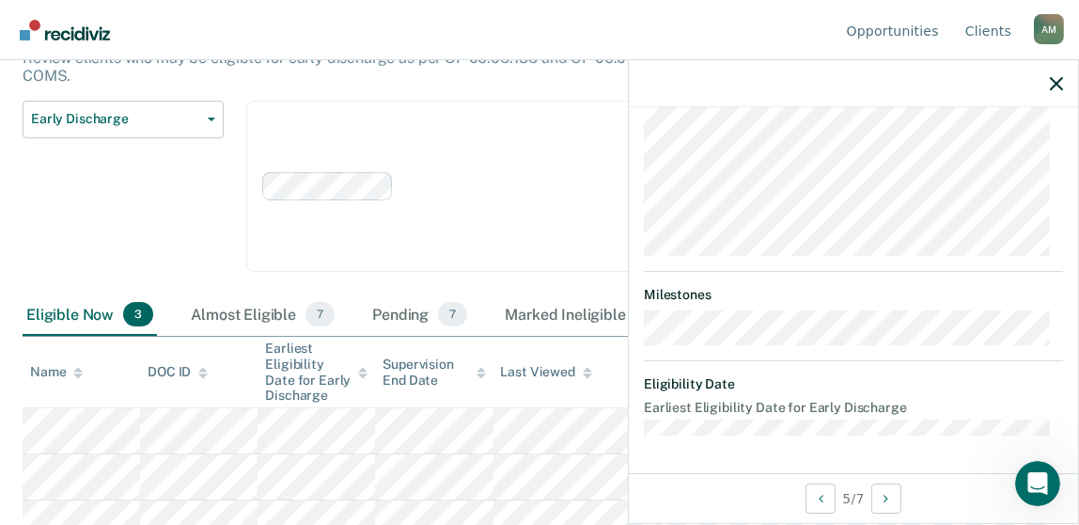
scroll to position [429, 0]
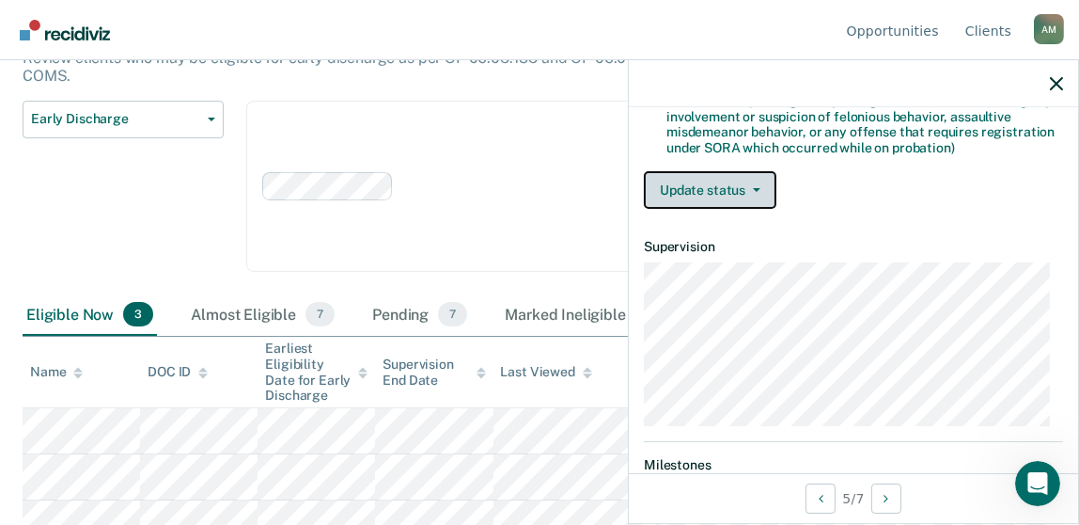
click at [755, 176] on button "Update status" at bounding box center [710, 190] width 133 height 38
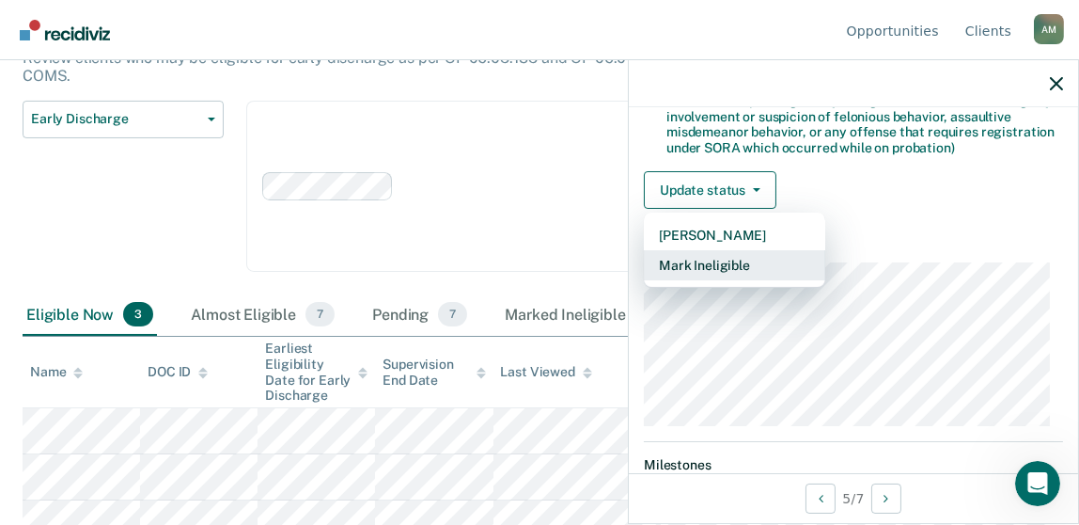
click at [747, 255] on button "Mark Ineligible" at bounding box center [734, 265] width 181 height 30
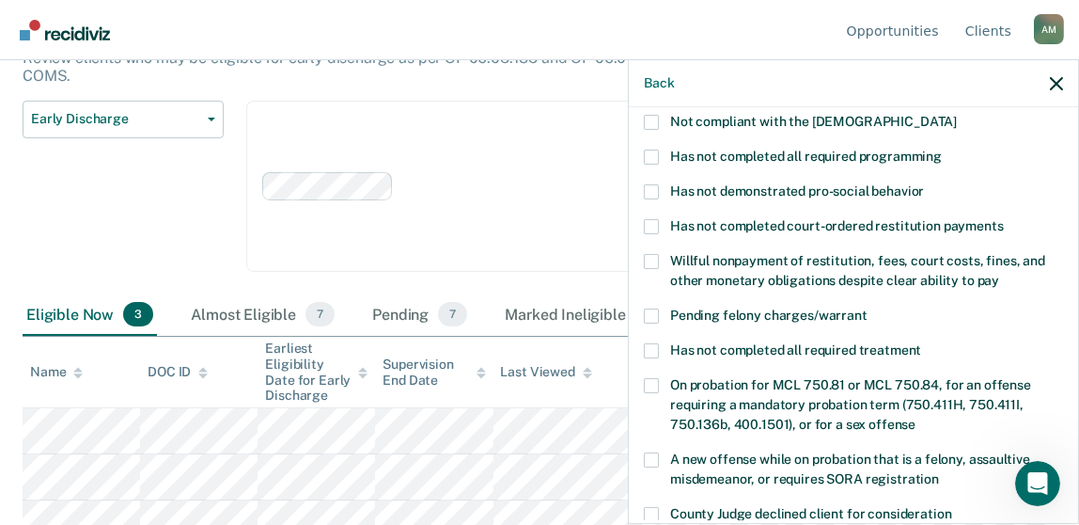
scroll to position [241, 0]
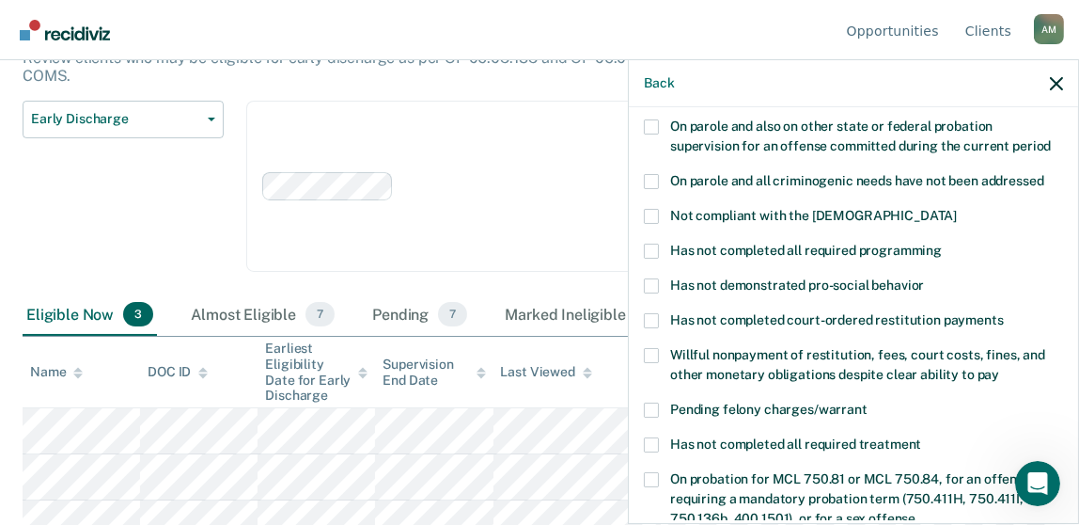
click at [657, 244] on span at bounding box center [651, 251] width 15 height 15
click at [942, 244] on input "Has not completed all required programming" at bounding box center [942, 244] width 0 height 0
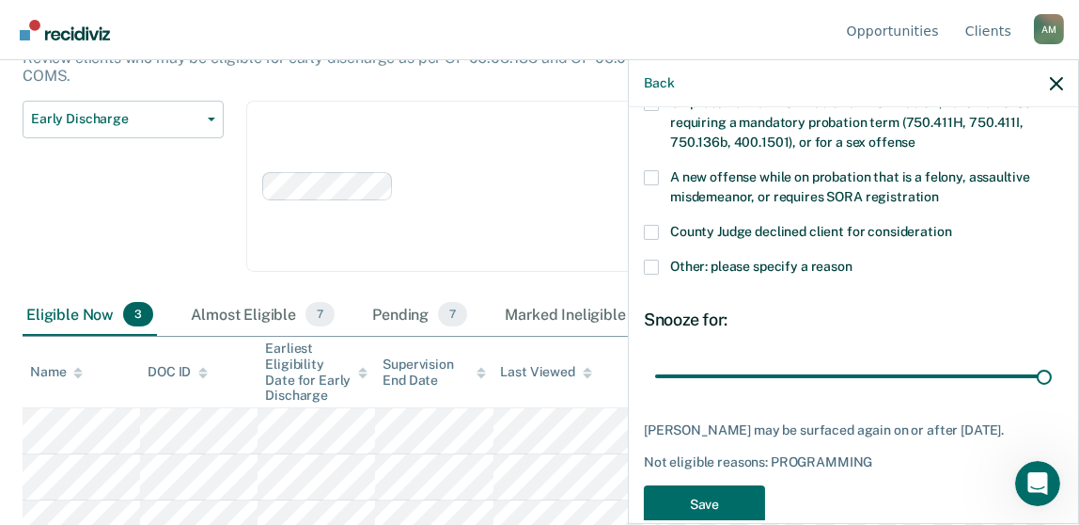
drag, startPoint x: 782, startPoint y: 358, endPoint x: 1025, endPoint y: 420, distance: 250.4
type input "90"
click at [1052, 372] on input "range" at bounding box center [853, 375] width 397 height 33
click at [721, 485] on button "Save" at bounding box center [704, 504] width 121 height 39
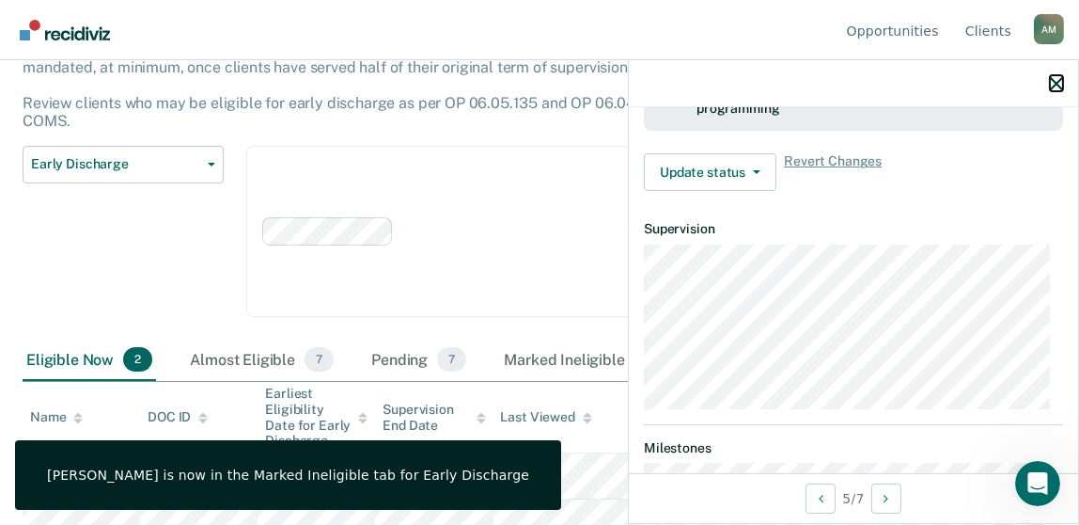
click at [1059, 82] on icon "button" at bounding box center [1056, 83] width 13 height 13
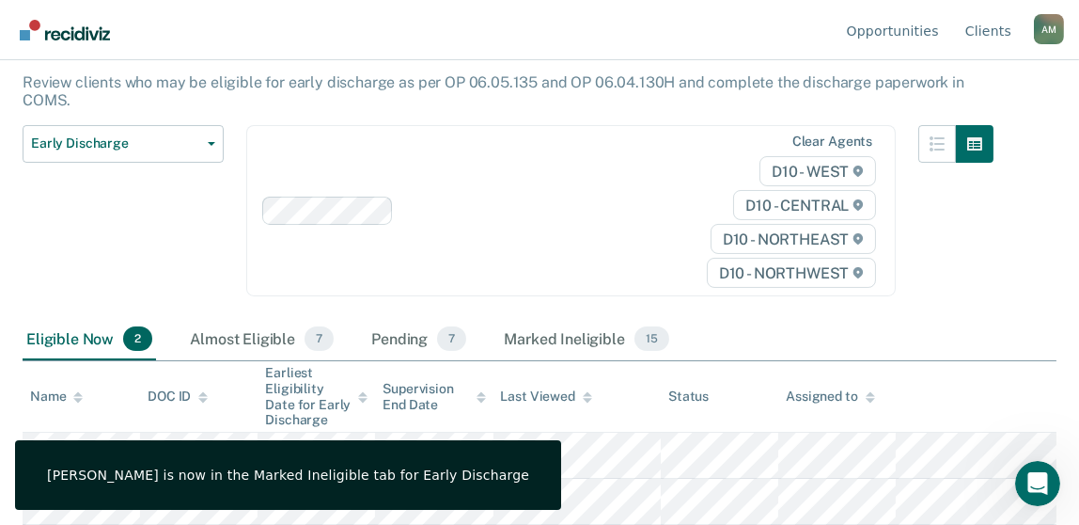
click at [529, 244] on div "Clear agents D10 - WEST D10 - CENTRAL D10 - NORTHEAST D10 - NORTHWEST" at bounding box center [571, 211] width 650 height 172
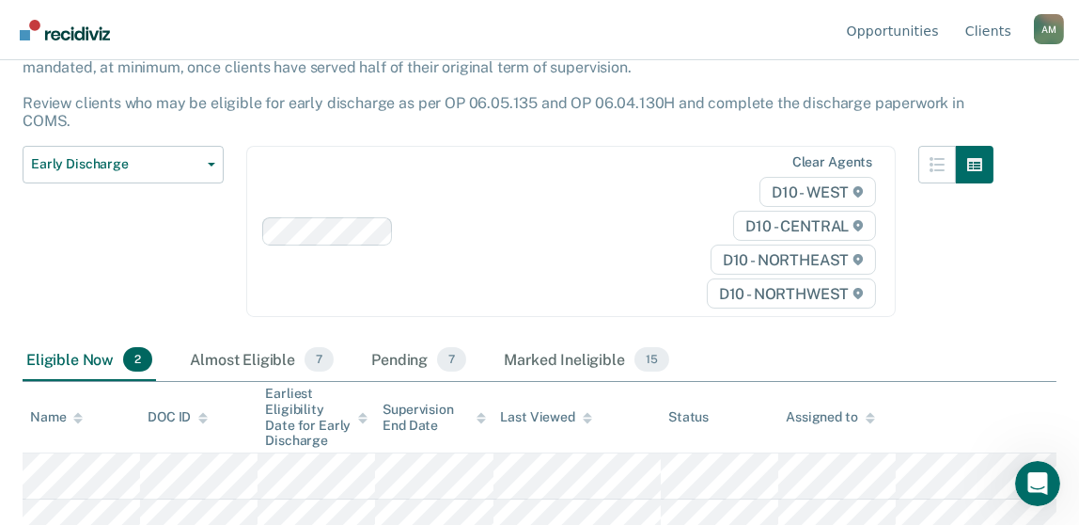
click at [113, 398] on table "Name DOC ID Earliest Eligibility Date for Early Discharge Supervision End Date …" at bounding box center [540, 464] width 1034 height 164
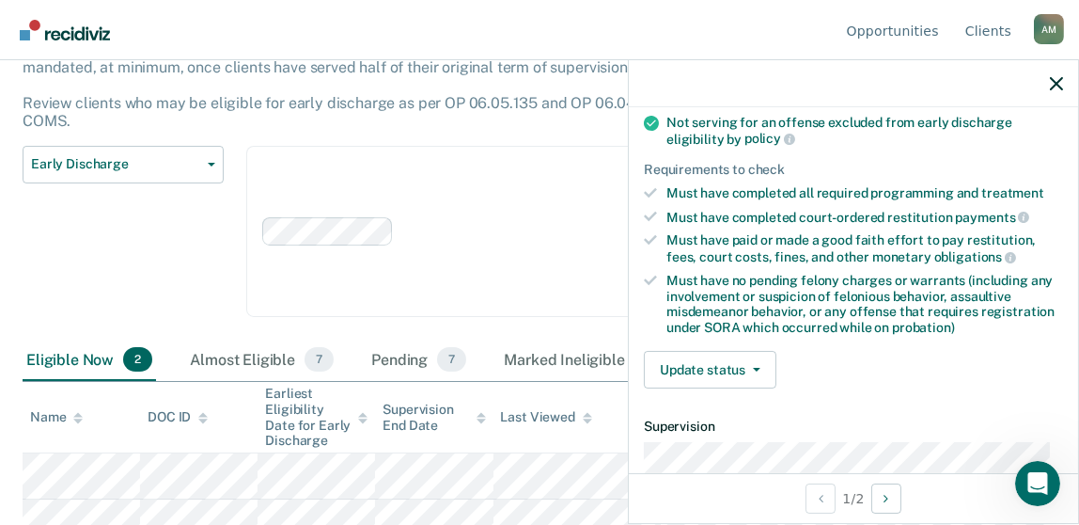
scroll to position [281, 0]
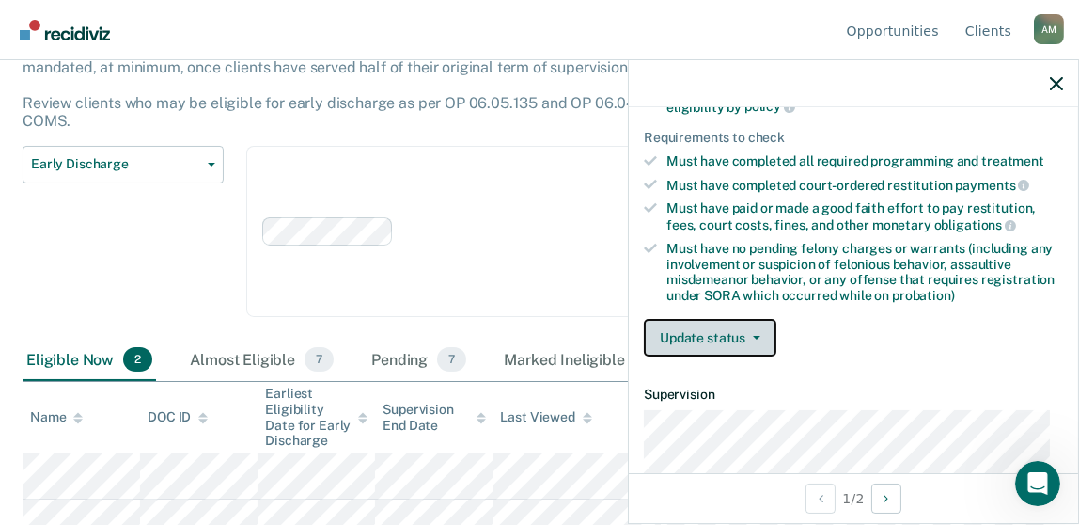
click at [732, 333] on button "Update status" at bounding box center [710, 338] width 133 height 38
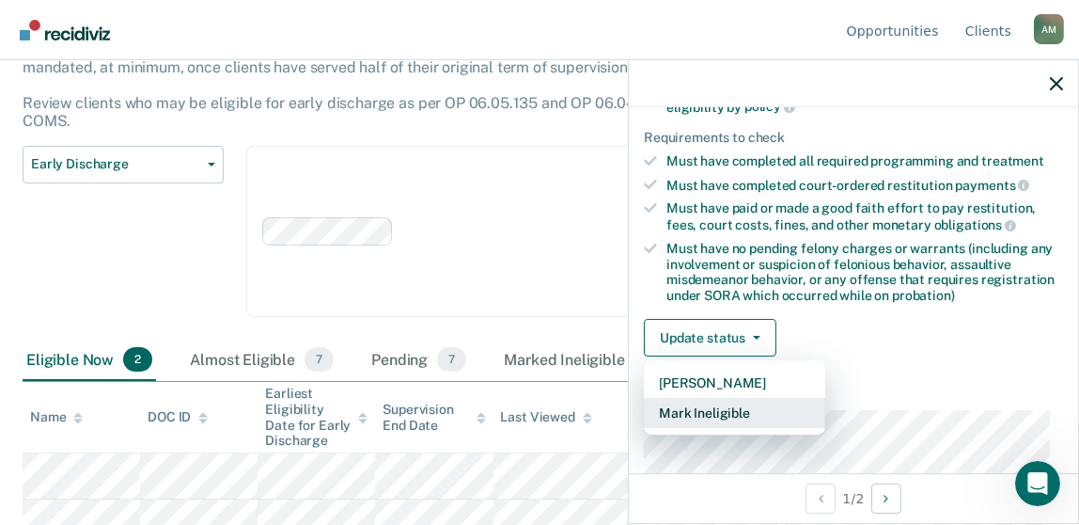
click at [733, 410] on button "Mark Ineligible" at bounding box center [734, 413] width 181 height 30
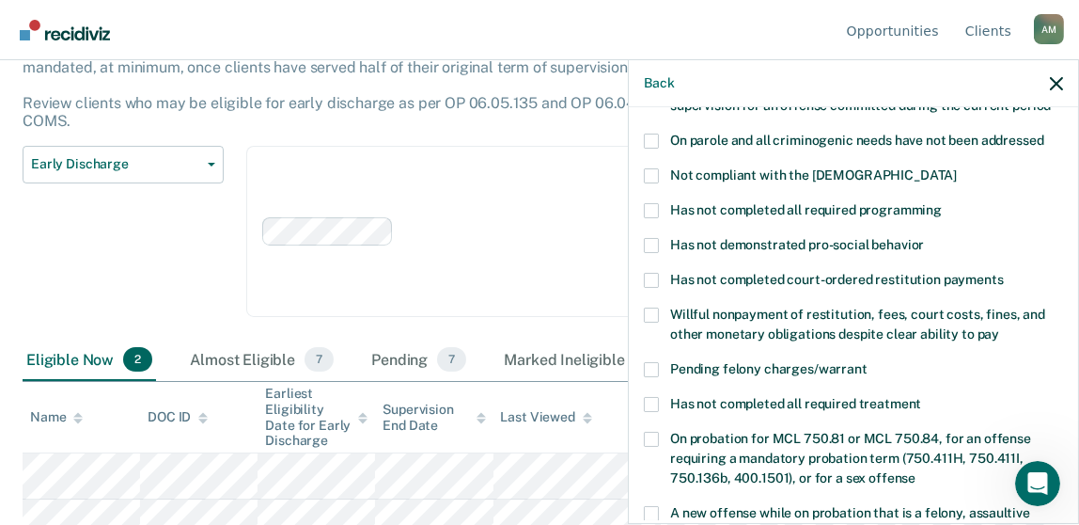
click at [653, 203] on span at bounding box center [651, 210] width 15 height 15
click at [942, 203] on input "Has not completed all required programming" at bounding box center [942, 203] width 0 height 0
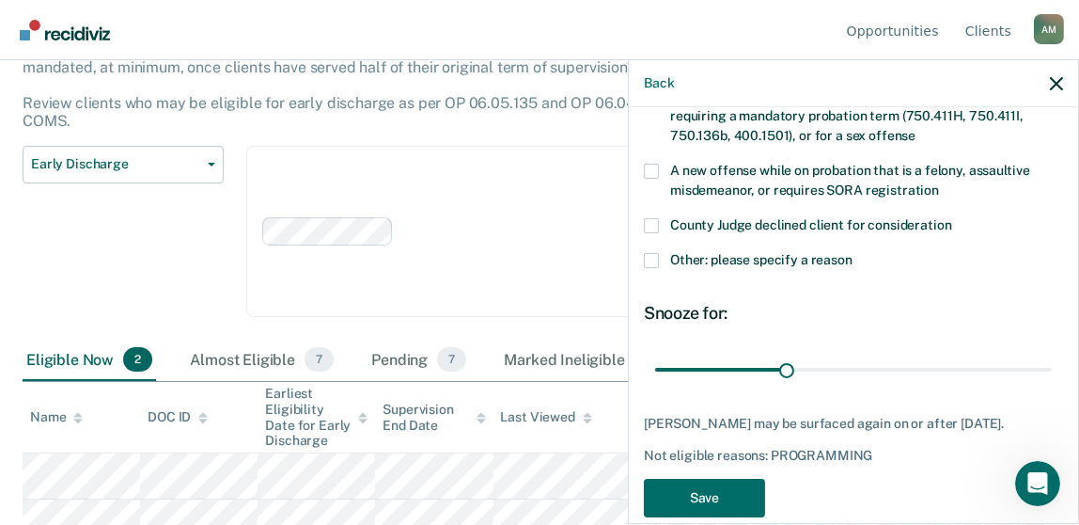
scroll to position [631, 0]
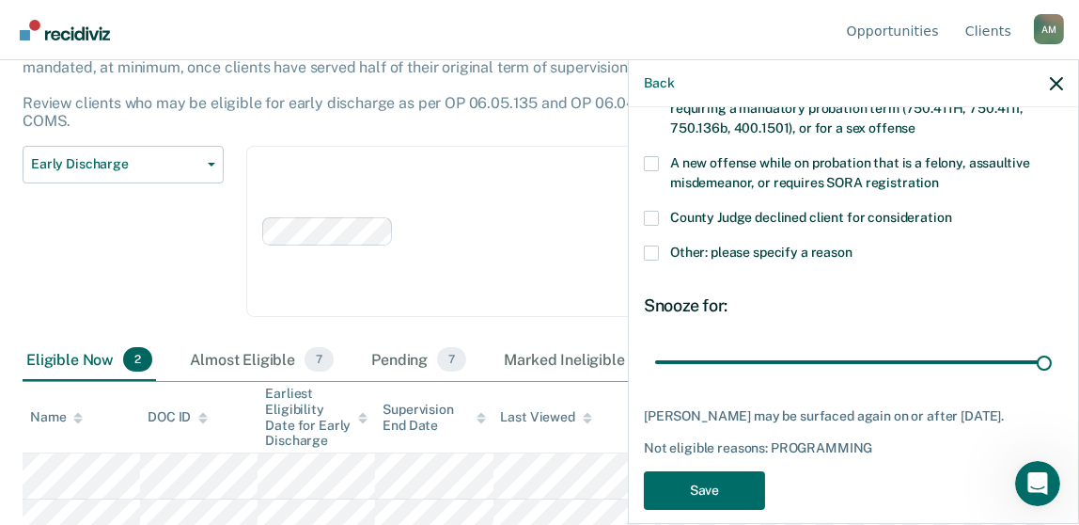
drag, startPoint x: 774, startPoint y: 338, endPoint x: 956, endPoint y: 429, distance: 203.9
type input "90"
click at [1052, 345] on input "range" at bounding box center [853, 361] width 397 height 33
click at [725, 471] on button "Save" at bounding box center [704, 490] width 121 height 39
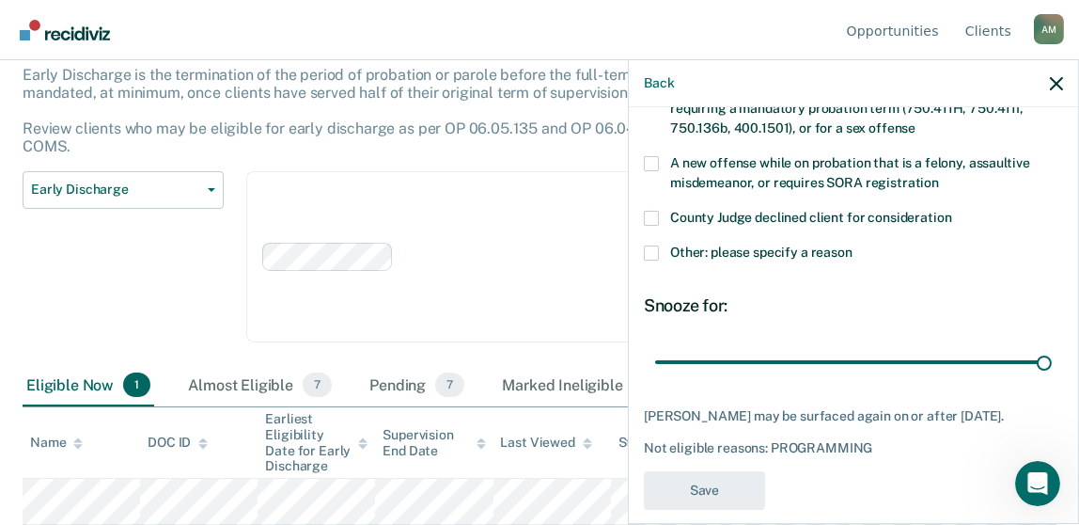
scroll to position [97, 0]
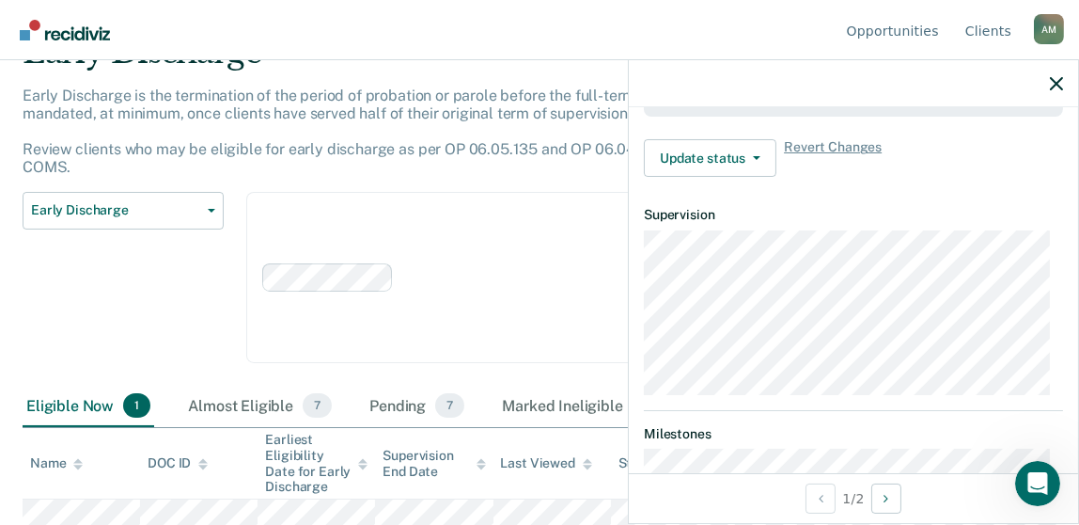
click at [486, 313] on div "Clear agents D10 - WEST D10 - CENTRAL D10 - NORTHEAST D10 - NORTHWEST" at bounding box center [571, 278] width 650 height 172
drag, startPoint x: 486, startPoint y: 313, endPoint x: 73, endPoint y: 371, distance: 416.9
click at [75, 287] on div "Early Discharge Early Discharge is the termination of the period of probation o…" at bounding box center [540, 160] width 1034 height 254
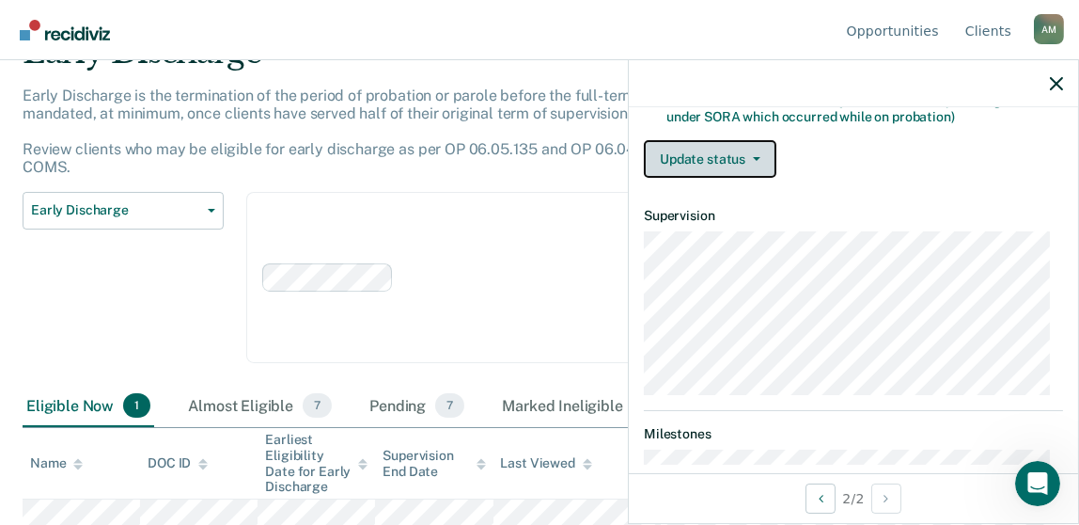
click at [764, 144] on button "Update status" at bounding box center [710, 159] width 133 height 38
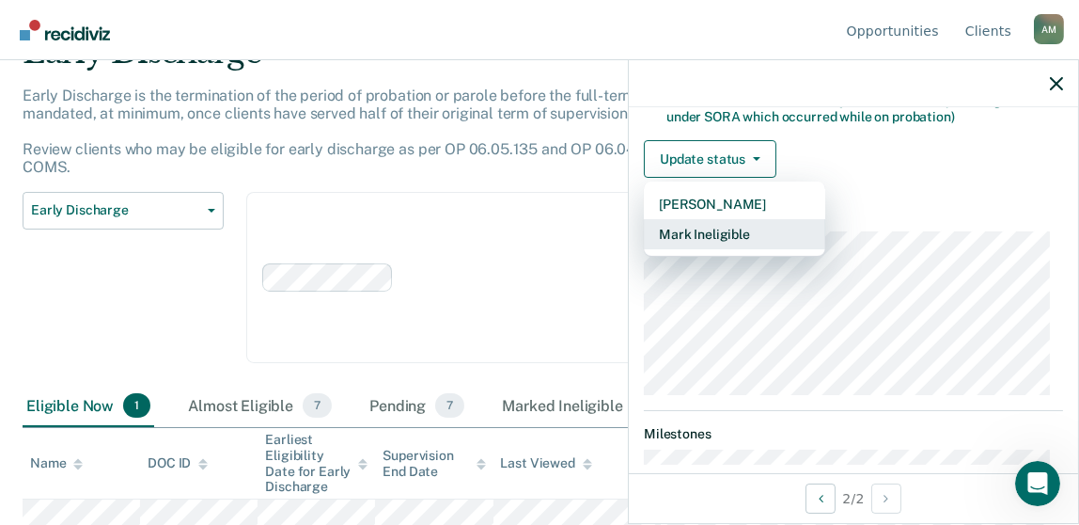
click at [749, 222] on button "Mark Ineligible" at bounding box center [734, 234] width 181 height 30
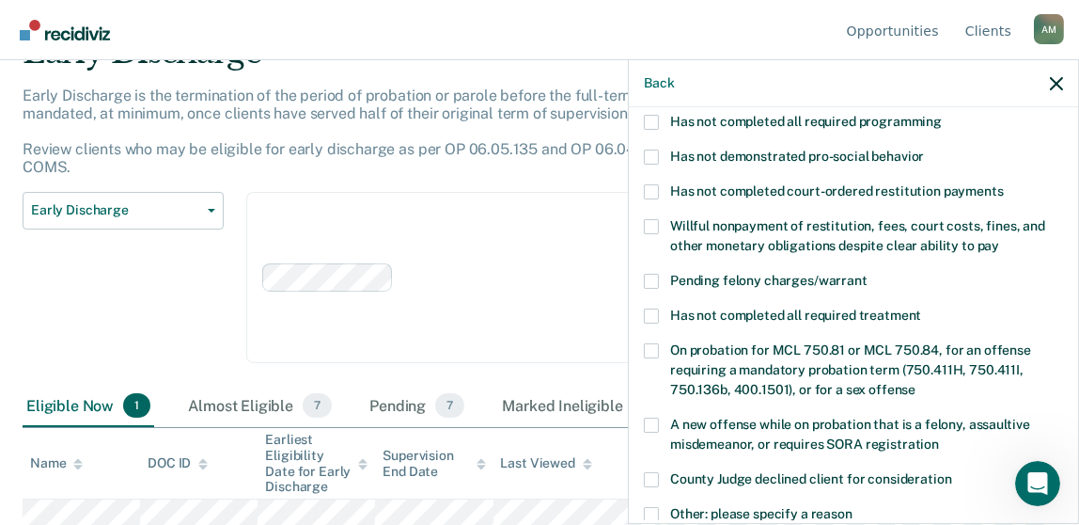
scroll to position [273, 0]
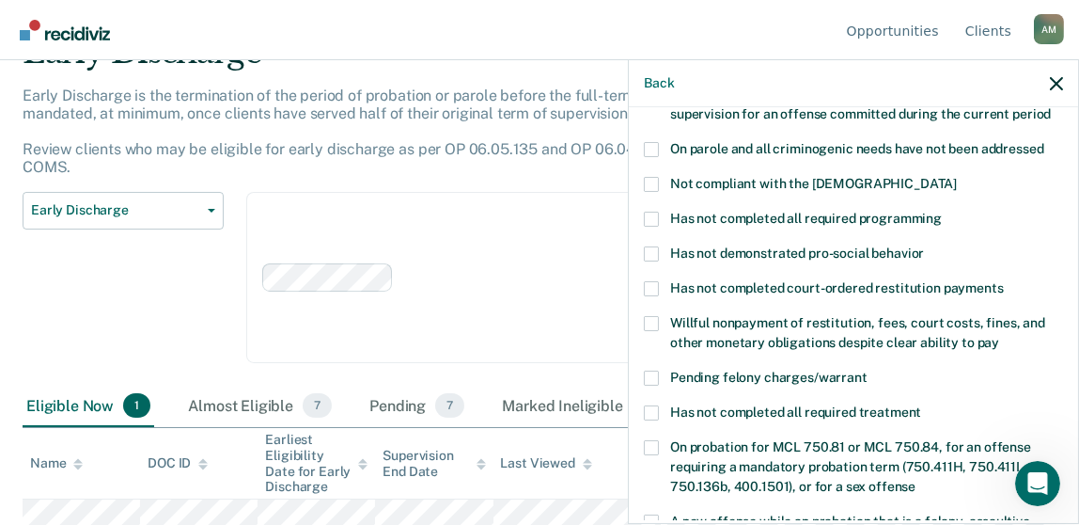
click at [647, 212] on span at bounding box center [651, 219] width 15 height 15
click at [942, 212] on input "Has not completed all required programming" at bounding box center [942, 212] width 0 height 0
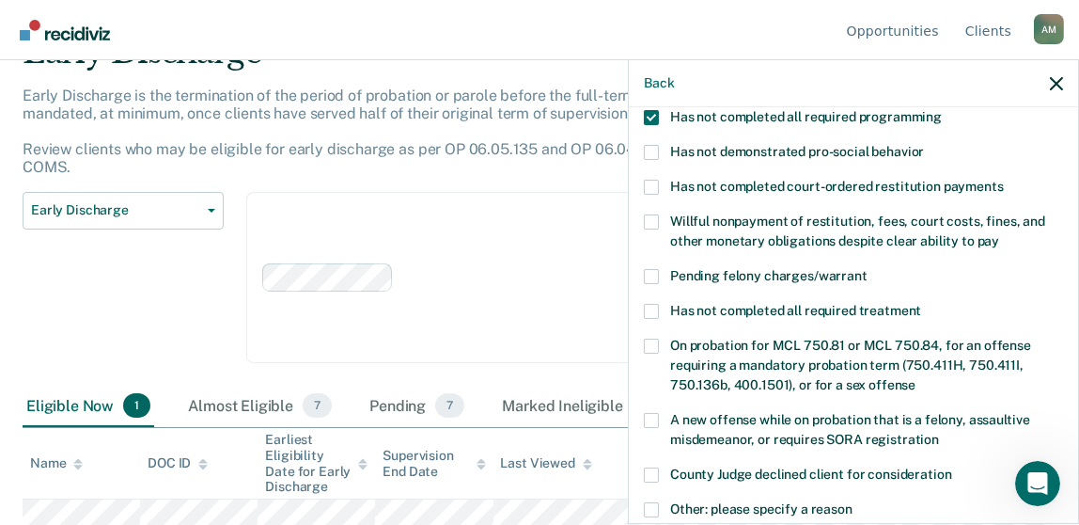
scroll to position [631, 0]
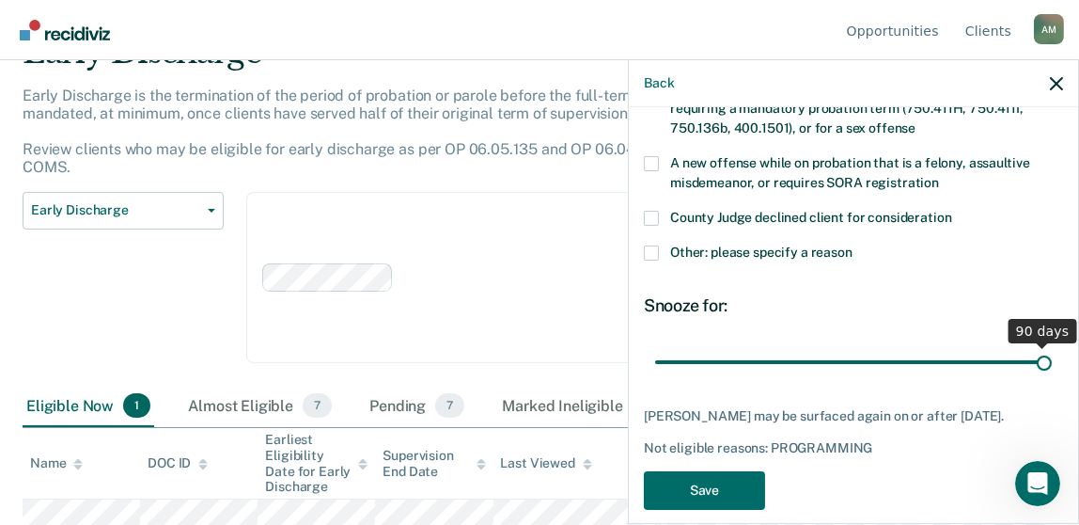
drag, startPoint x: 779, startPoint y: 339, endPoint x: 1100, endPoint y: 363, distance: 322.5
type input "90"
click at [1052, 363] on input "range" at bounding box center [853, 361] width 397 height 33
click at [694, 471] on button "Save" at bounding box center [704, 490] width 121 height 39
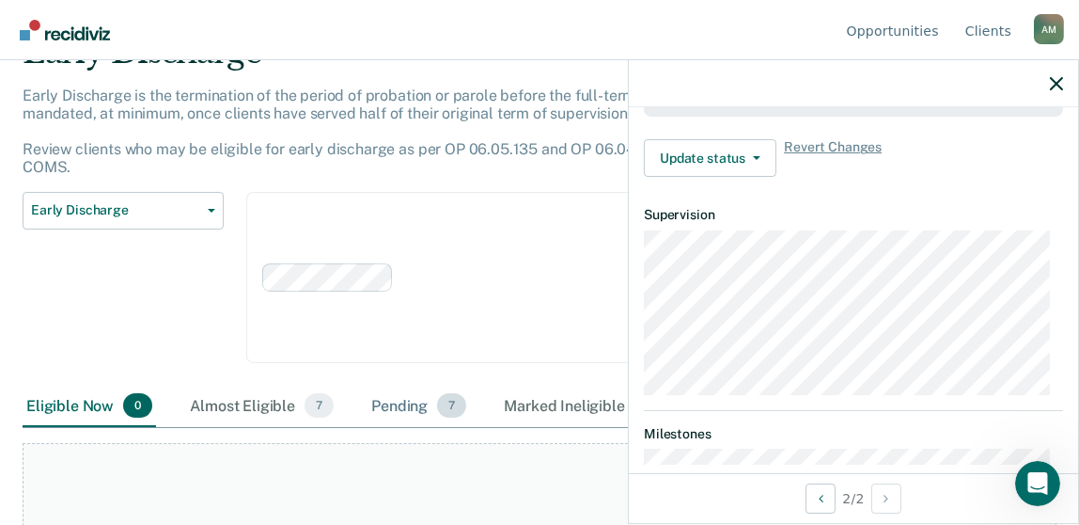
click at [394, 387] on div "Pending 7" at bounding box center [419, 406] width 102 height 41
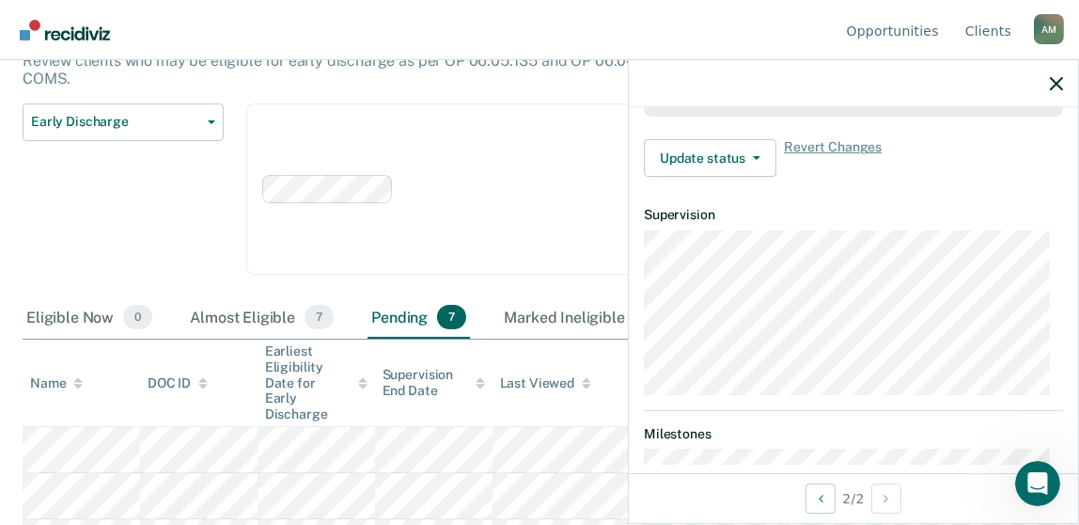
scroll to position [185, 0]
click at [1057, 89] on icon "button" at bounding box center [1056, 83] width 13 height 13
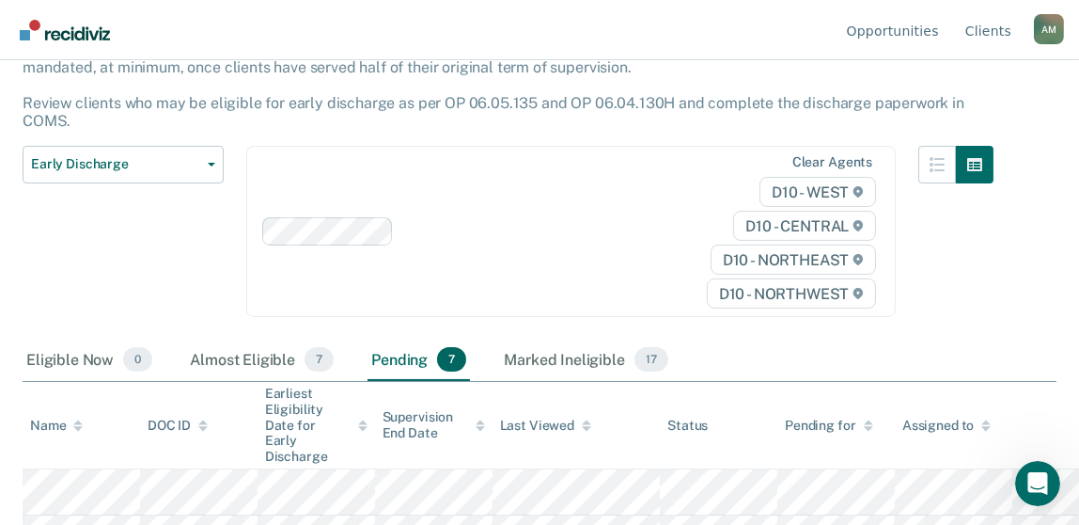
scroll to position [0, 0]
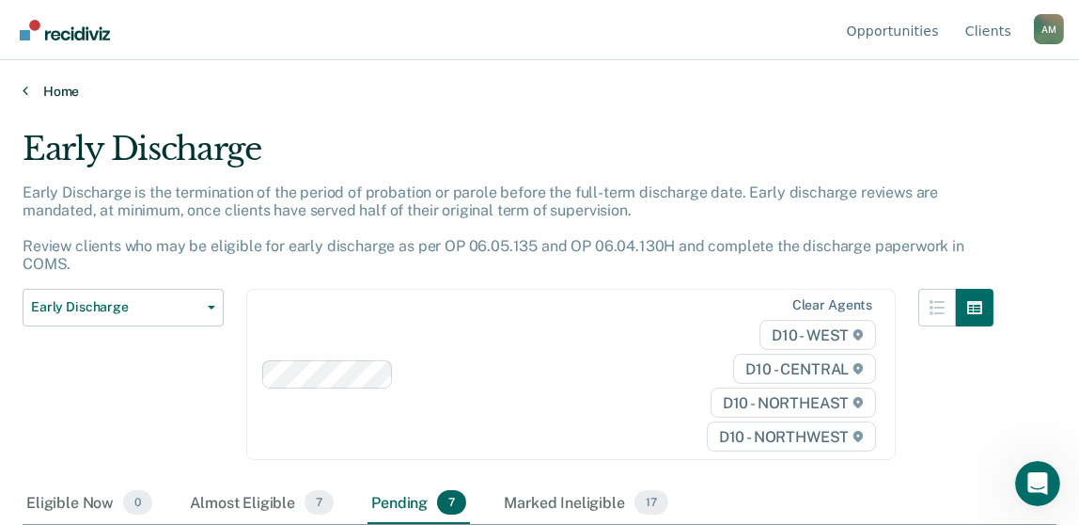
click at [76, 92] on link "Home" at bounding box center [540, 91] width 1034 height 17
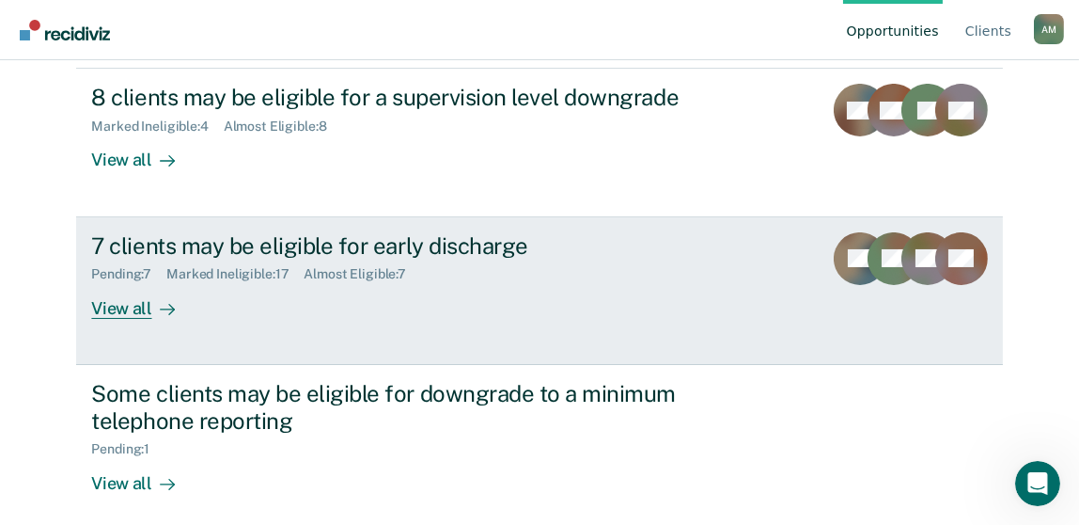
scroll to position [317, 0]
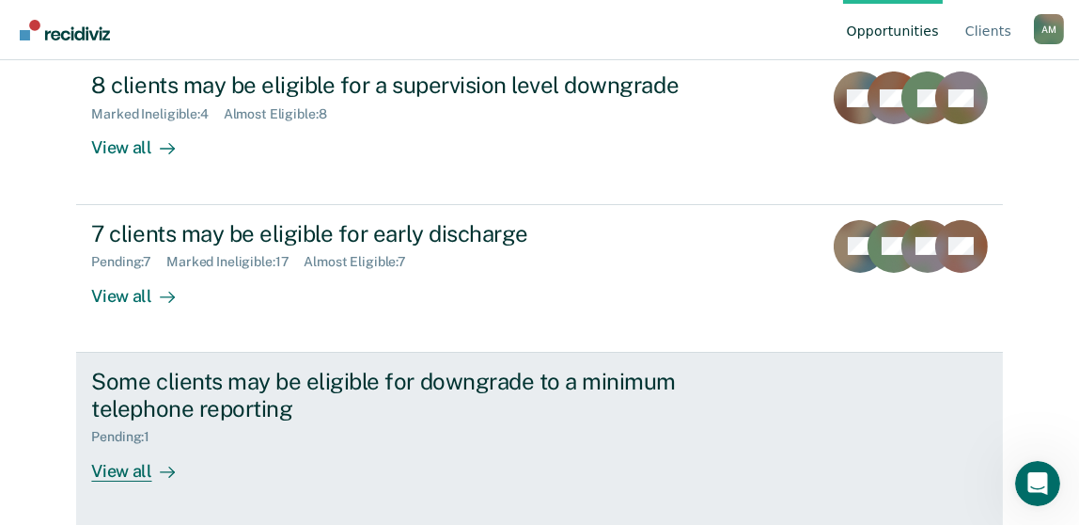
click at [128, 438] on div "Pending : 1" at bounding box center [127, 437] width 73 height 16
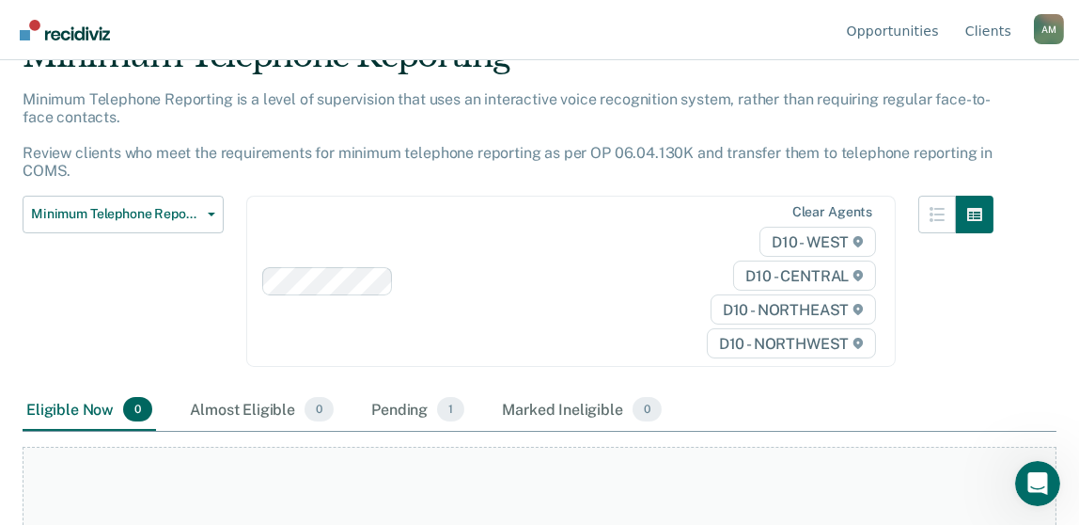
scroll to position [251, 0]
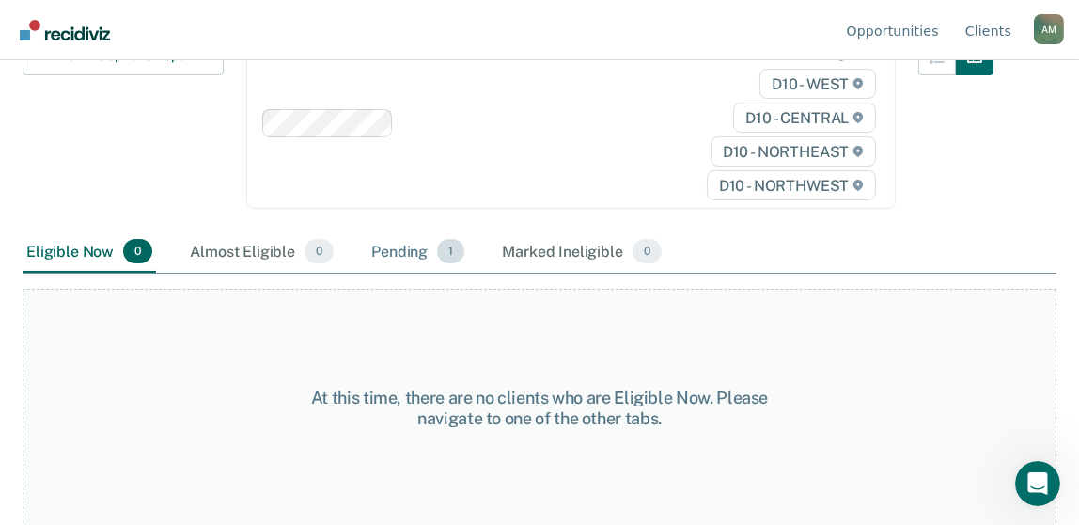
click at [401, 249] on div "Pending 1" at bounding box center [418, 251] width 101 height 41
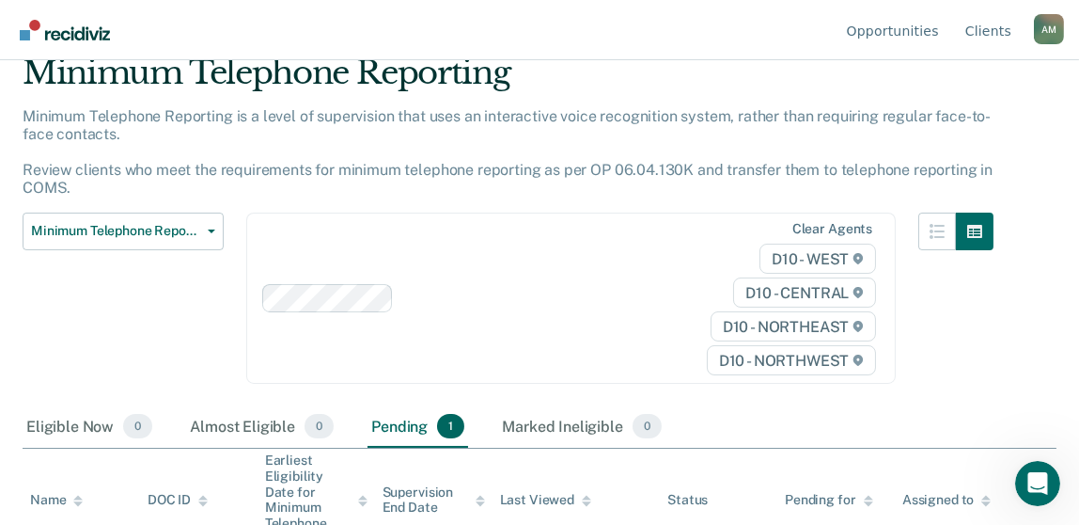
scroll to position [146, 0]
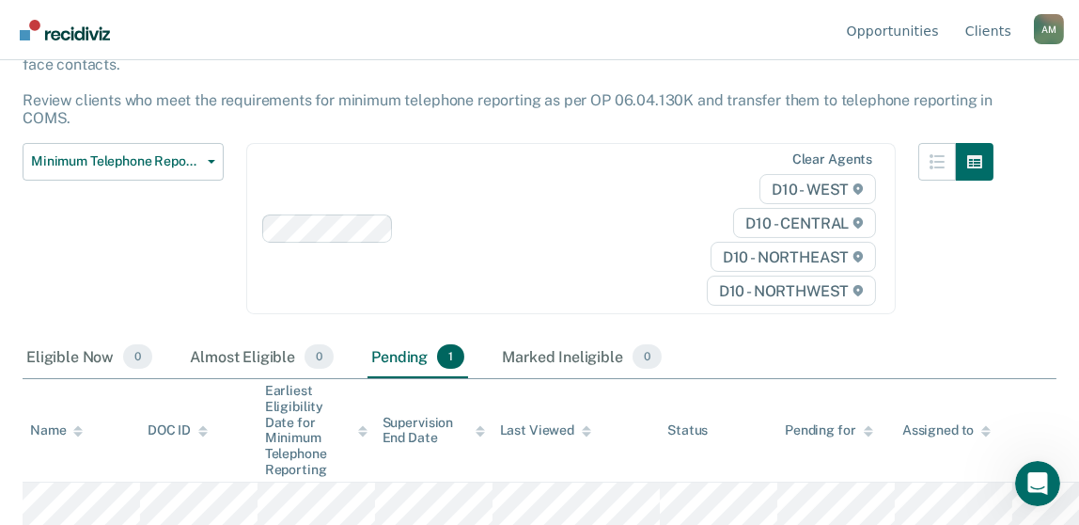
click at [1043, 27] on div "A M" at bounding box center [1049, 29] width 30 height 30
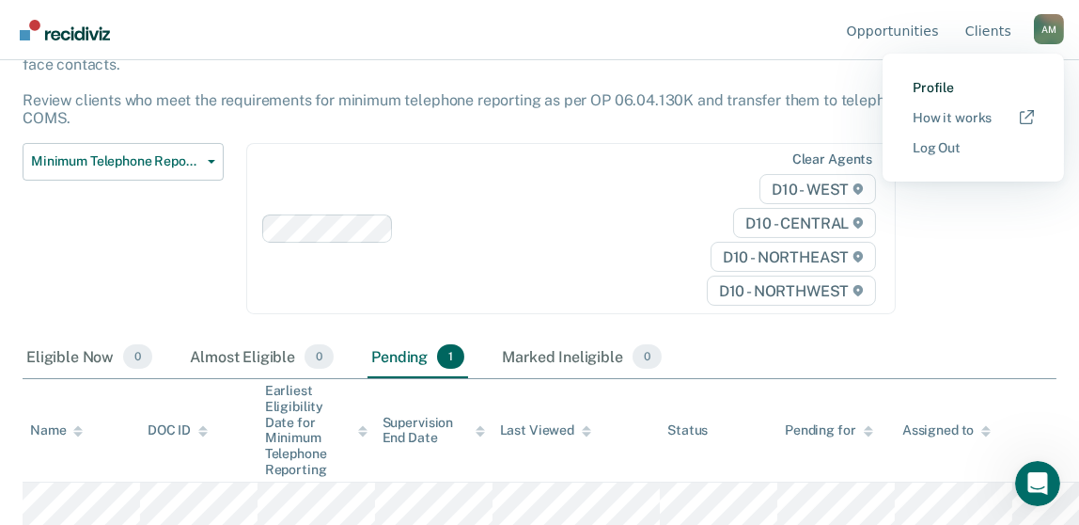
click at [923, 94] on link "Profile" at bounding box center [973, 88] width 121 height 16
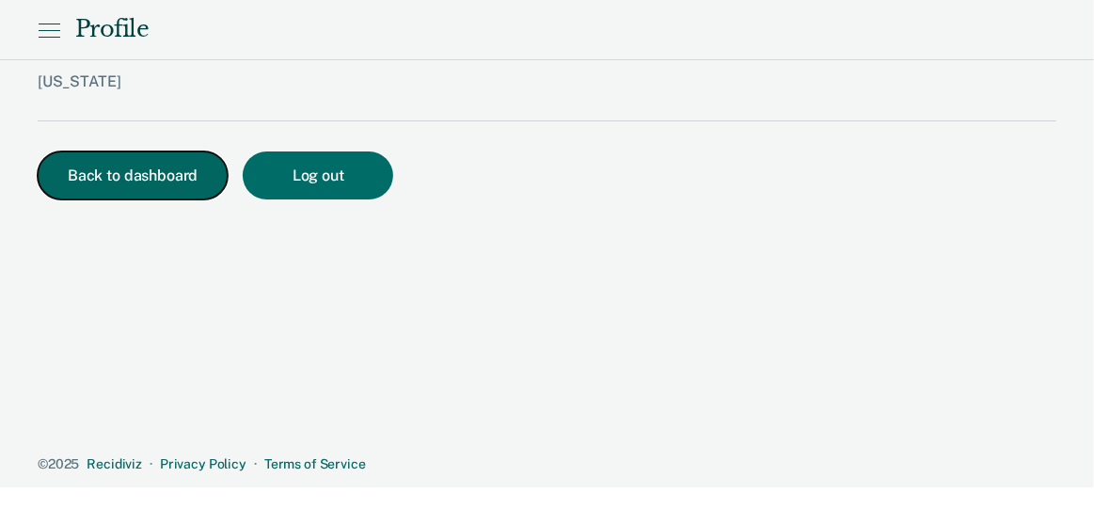
click at [106, 179] on button "Back to dashboard" at bounding box center [133, 175] width 190 height 48
